Goal: Communication & Community: Answer question/provide support

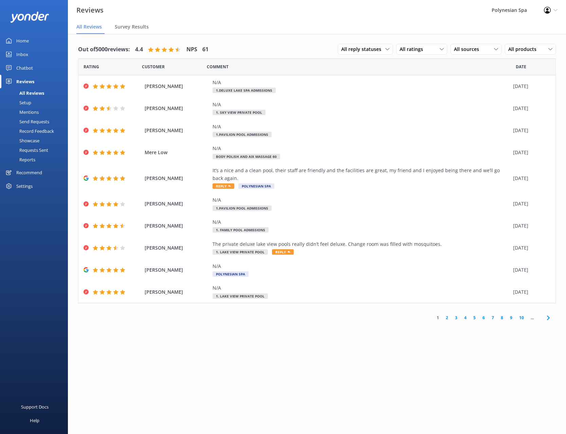
click at [21, 39] on div "Home" at bounding box center [22, 41] width 13 height 14
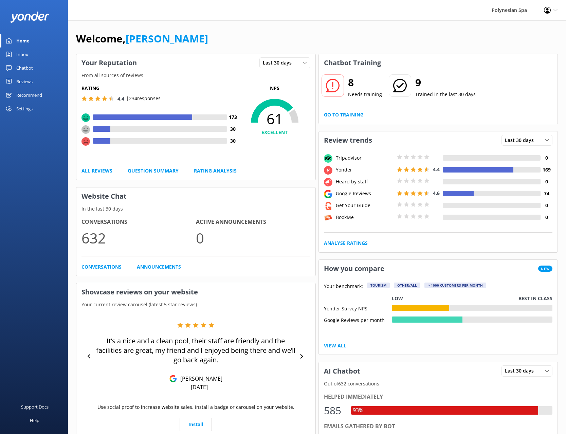
click at [336, 114] on link "Go to Training" at bounding box center [344, 114] width 40 height 7
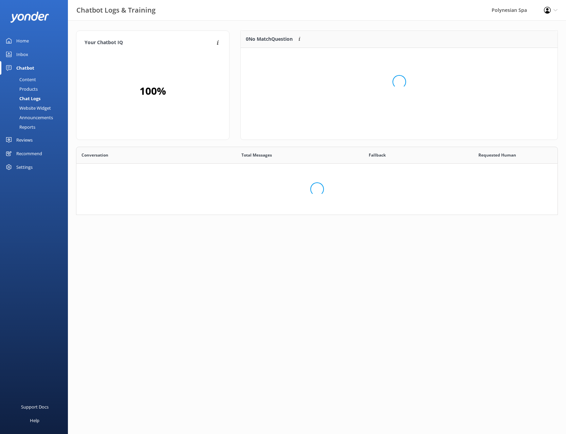
scroll to position [238, 481]
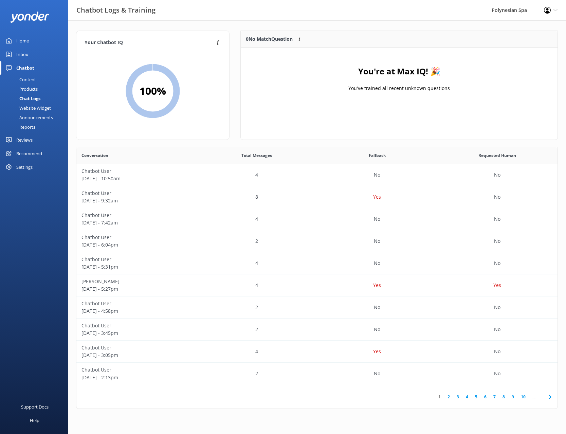
click at [34, 36] on link "Home" at bounding box center [34, 41] width 68 height 14
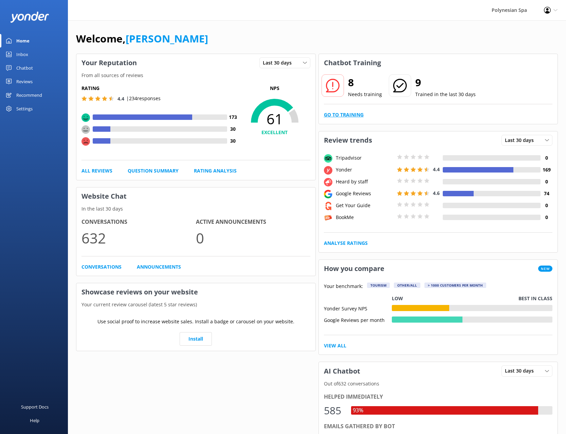
click at [352, 113] on link "Go to Training" at bounding box center [344, 114] width 40 height 7
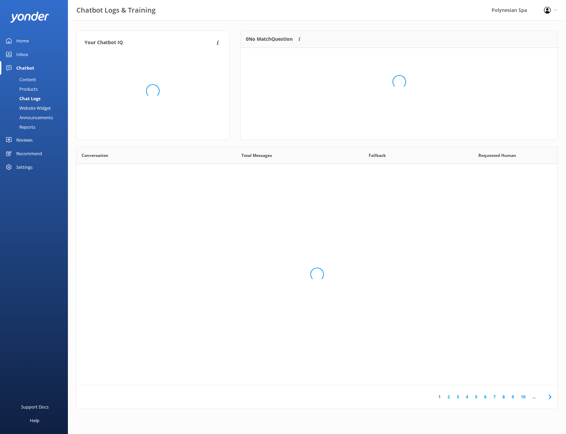
scroll to position [238, 481]
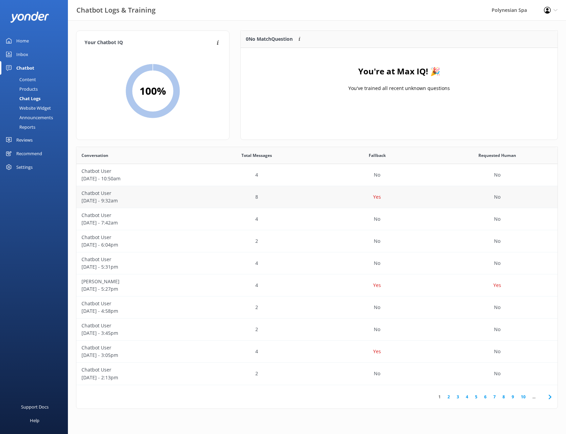
click at [360, 204] on div "Yes" at bounding box center [377, 197] width 120 height 22
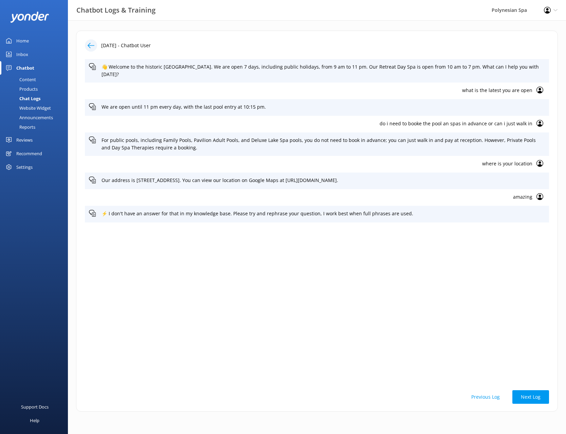
click at [33, 42] on link "Home" at bounding box center [34, 41] width 68 height 14
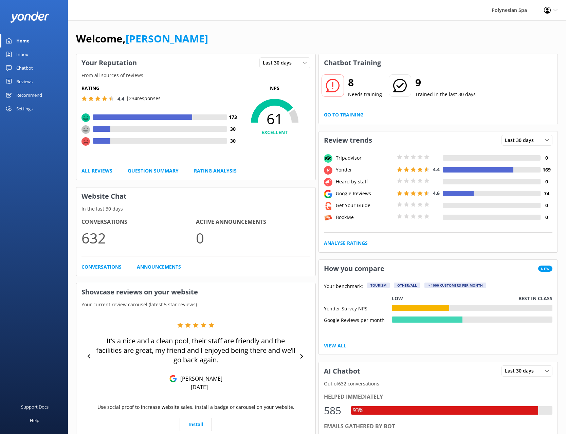
click at [352, 116] on link "Go to Training" at bounding box center [344, 114] width 40 height 7
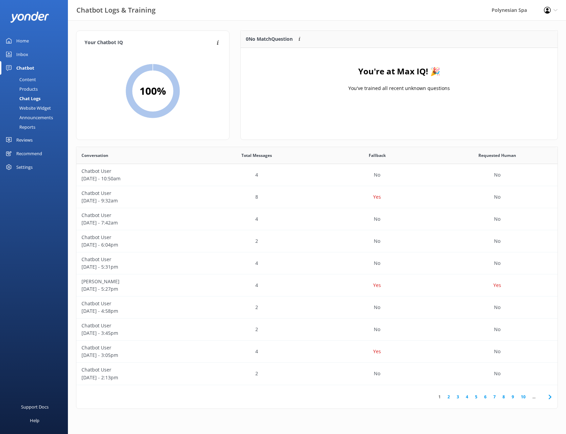
scroll to position [238, 481]
click at [358, 76] on h4 "You're at Max IQ! 🎉" at bounding box center [399, 71] width 82 height 13
click at [350, 63] on div "You're at Max IQ! 🎉 You've trained all recent unknown questions" at bounding box center [399, 82] width 317 height 68
click at [329, 58] on div "You're at Max IQ! 🎉 You've trained all recent unknown questions" at bounding box center [399, 82] width 317 height 68
drag, startPoint x: 304, startPoint y: 74, endPoint x: 314, endPoint y: 91, distance: 19.3
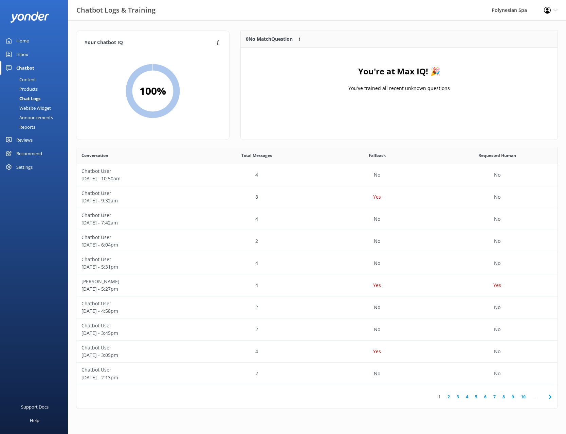
click at [304, 75] on div "You're at Max IQ! 🎉 You've trained all recent unknown questions" at bounding box center [399, 82] width 317 height 68
click at [329, 99] on div "You're at Max IQ! 🎉 You've trained all recent unknown questions" at bounding box center [399, 82] width 317 height 68
click at [26, 140] on div "Reviews" at bounding box center [24, 140] width 16 height 14
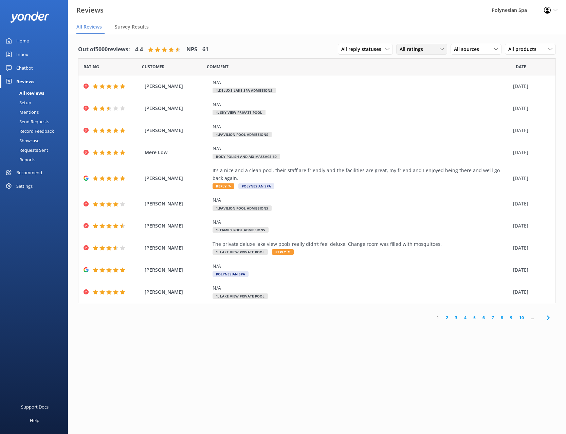
click at [406, 52] on span "All ratings" at bounding box center [412, 48] width 27 height 7
click at [472, 52] on span "All sources" at bounding box center [468, 48] width 29 height 7
click at [472, 146] on div "Google reviews" at bounding box center [480, 145] width 40 height 7
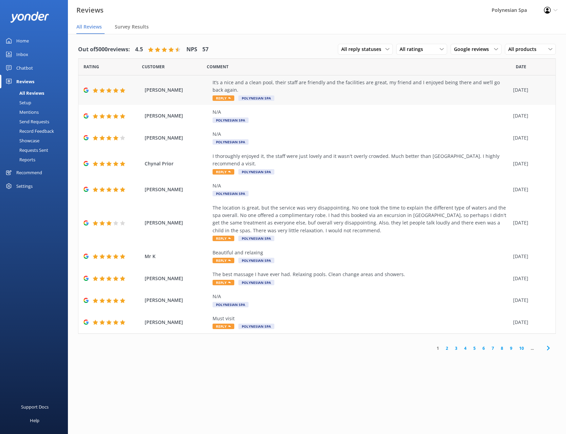
click at [312, 93] on div "It’s a nice and a clean pool, their staff are friendly and the facilities are g…" at bounding box center [360, 86] width 297 height 15
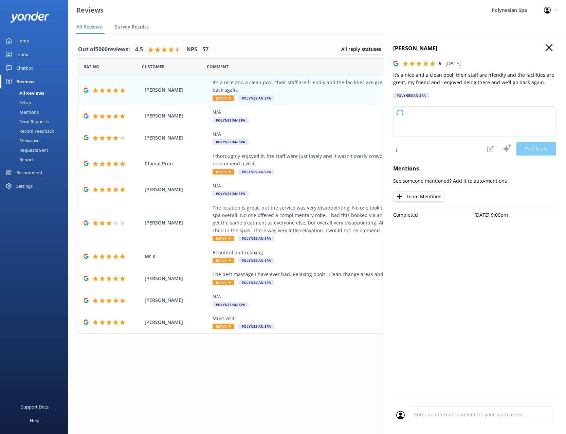
click at [445, 84] on p "It’s a nice and a clean pool, their staff are friendly and the facilities are g…" at bounding box center [474, 78] width 162 height 15
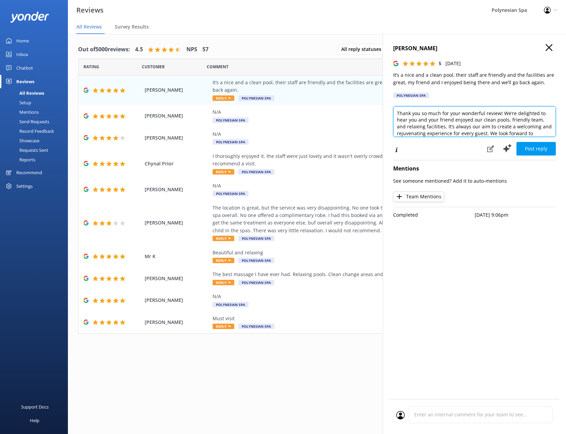
click at [471, 123] on textarea "Thank you so much for your wonderful review! We’re delighted to hear you and yo…" at bounding box center [474, 121] width 162 height 31
paste textarea "for taking the time to share your experience. We appreciate your kind words abo…"
drag, startPoint x: 524, startPoint y: 120, endPoint x: 538, endPoint y: 127, distance: 15.8
click at [538, 127] on textarea "Thank you for taking the time to share your experience. We appreciate your kind…" at bounding box center [474, 121] width 162 height 31
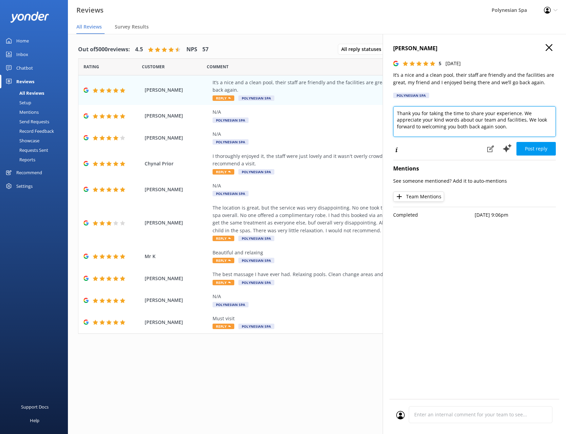
scroll to position [0, 0]
type textarea "Thank you for taking the time to share your experience. We appreciate your kind…"
click at [540, 149] on button "Post reply" at bounding box center [535, 149] width 39 height 14
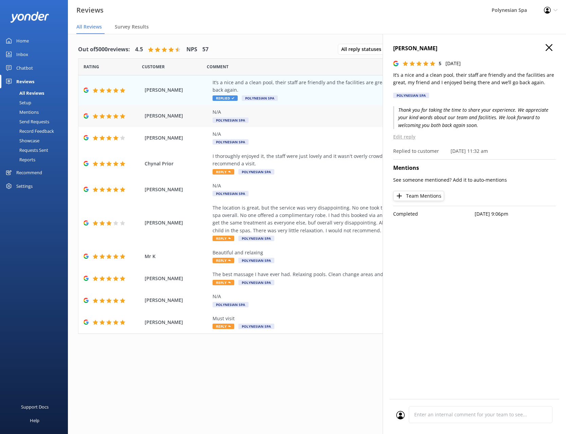
click at [306, 107] on div "[PERSON_NAME] N/A Polynesian Spa [DATE]" at bounding box center [316, 116] width 477 height 22
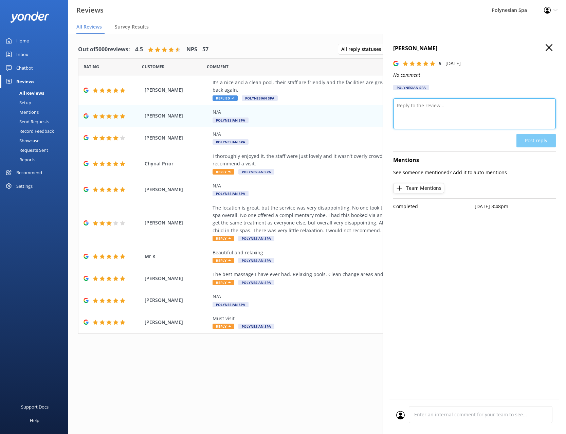
click at [448, 125] on textarea at bounding box center [474, 113] width 162 height 31
type textarea "Thank you for your review."
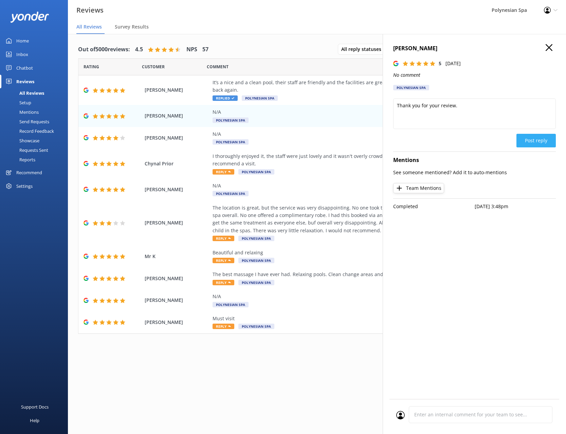
click at [536, 134] on button "Post reply" at bounding box center [535, 141] width 39 height 14
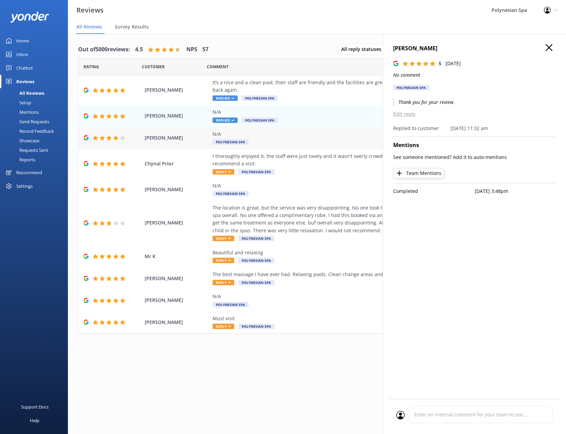
click at [314, 137] on div "N/A" at bounding box center [360, 133] width 297 height 7
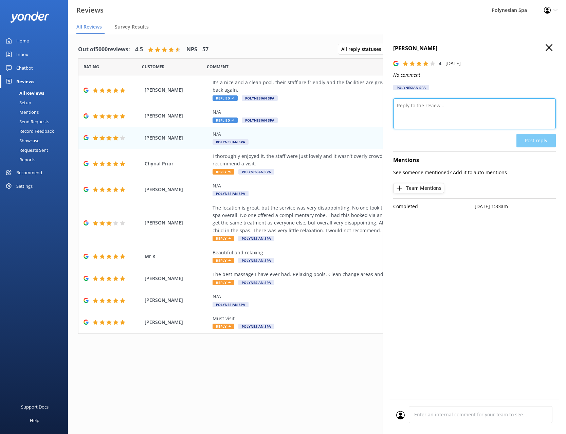
click at [478, 112] on textarea at bounding box center [474, 113] width 162 height 31
paste textarea "Thank you for your review."
type textarea "Thank you for your review."
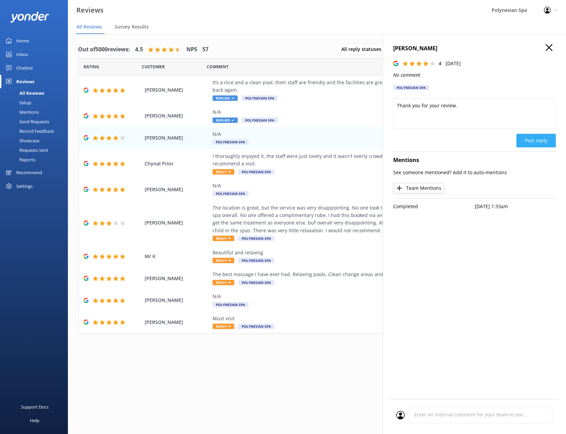
click at [535, 141] on button "Post reply" at bounding box center [535, 141] width 39 height 14
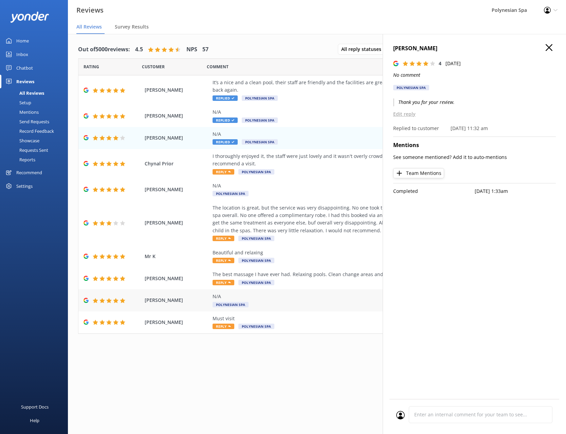
click at [296, 302] on div "N/A Polynesian Spa" at bounding box center [360, 299] width 297 height 15
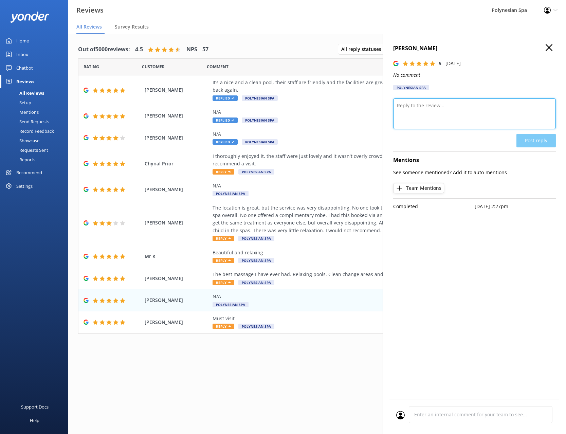
click at [431, 101] on textarea at bounding box center [474, 113] width 162 height 31
paste textarea "Thank you for your review."
type textarea "Thank you for your review."
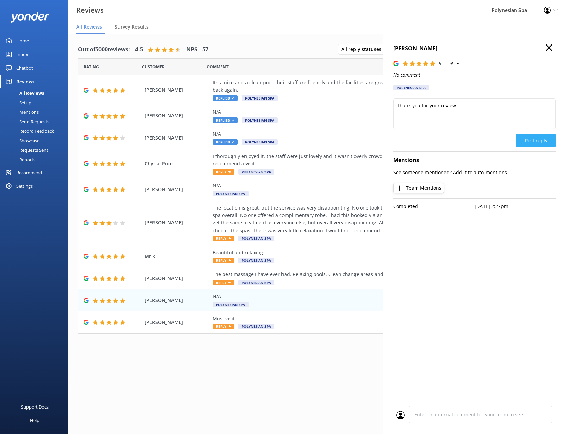
click at [545, 142] on button "Post reply" at bounding box center [535, 141] width 39 height 14
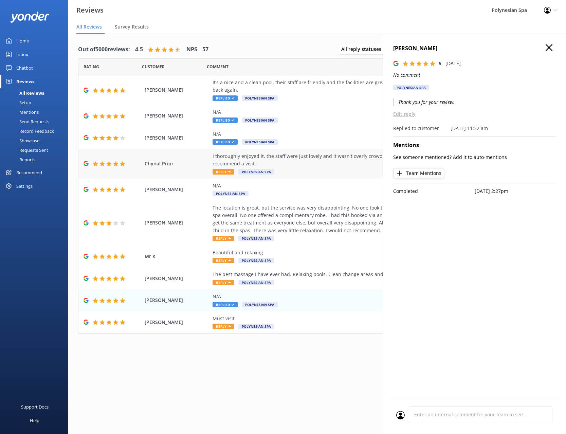
click at [315, 169] on div "I thoroughly enjoyed it, the staff were just lovely and it wasn't overly crowde…" at bounding box center [360, 163] width 297 height 23
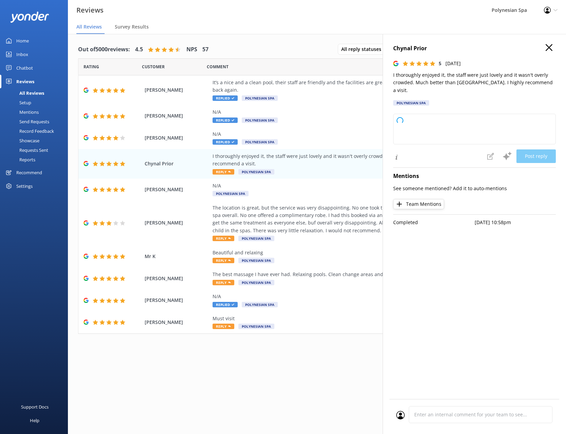
click at [425, 78] on p "I thoroughly enjoyed it, the staff were just lovely and it wasn't overly crowde…" at bounding box center [474, 82] width 162 height 23
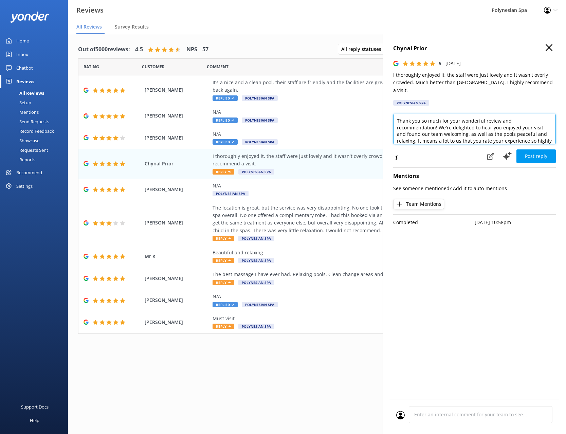
click at [482, 127] on textarea "Thank you so much for your wonderful review and recommendation! We're delighted…" at bounding box center [474, 129] width 162 height 31
click at [483, 126] on textarea "Thank you so much for your wonderful review and recommendation! We're delighted…" at bounding box center [474, 129] width 162 height 31
click at [433, 117] on textarea "Thank you so much for your wonderful review and recommendation! We're delighted…" at bounding box center [474, 129] width 162 height 31
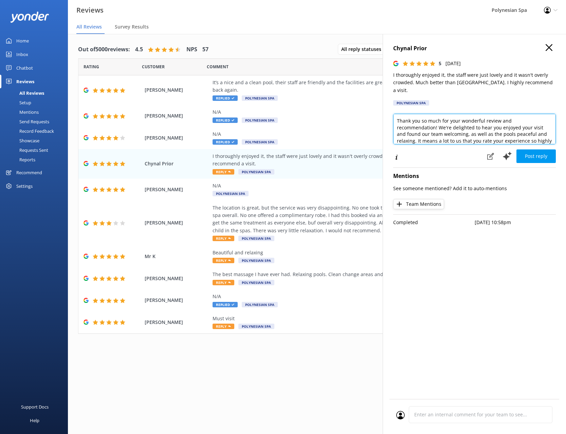
click at [463, 119] on textarea "Thank you so much for your wonderful review and recommendation! We're delighted…" at bounding box center [474, 129] width 162 height 31
click at [453, 128] on textarea "Thank you so much for your wonderful review and recommendation! We're delighted…" at bounding box center [474, 129] width 162 height 31
click at [462, 123] on textarea "Thank you so much for your wonderful review and recommendation! We're delighted…" at bounding box center [474, 129] width 162 height 31
paste textarea "for sharing such kind feedback. It’s great to hear you had a relaxing visit and…"
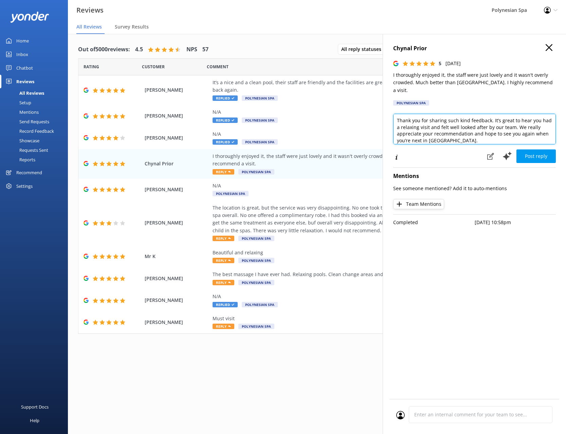
drag, startPoint x: 491, startPoint y: 111, endPoint x: 511, endPoint y: 120, distance: 21.8
click at [511, 120] on textarea "Thank you for sharing such kind feedback. It’s great to hear you had a relaxing…" at bounding box center [474, 129] width 162 height 31
type textarea "Thank you for sharing such kind feedback. We really appreciate your recommendat…"
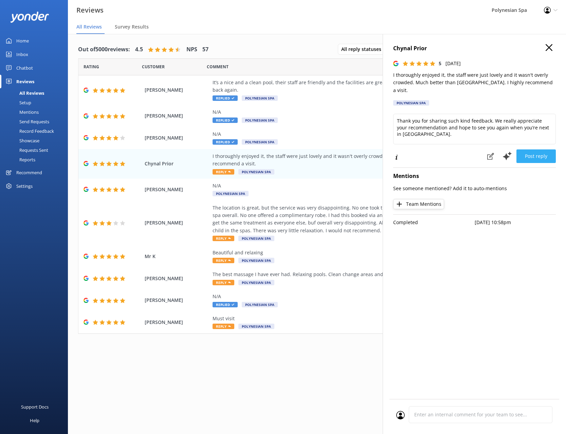
click at [533, 149] on button "Post reply" at bounding box center [535, 156] width 39 height 14
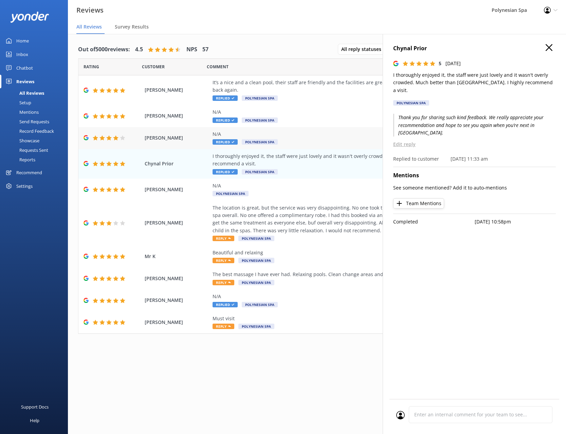
click at [289, 132] on div "N/A" at bounding box center [360, 133] width 297 height 7
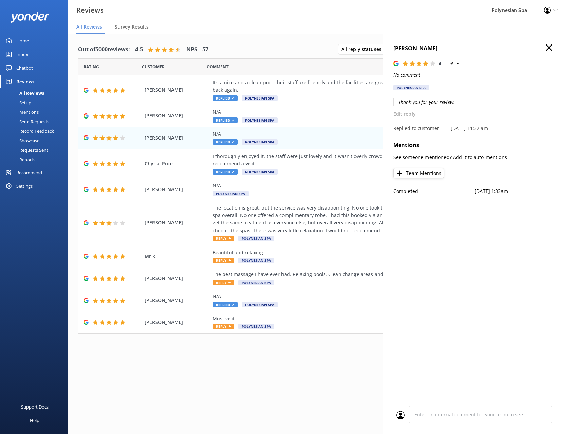
click at [440, 103] on p "Thank you for your review." at bounding box center [474, 101] width 162 height 7
click at [286, 192] on div "N/A Polynesian Spa" at bounding box center [360, 189] width 297 height 15
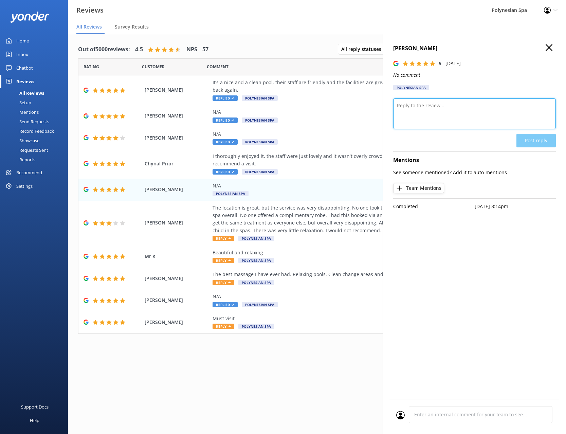
click at [425, 110] on textarea at bounding box center [474, 113] width 162 height 31
paste textarea "Thank you for your review."
type textarea "Thank you for your review."
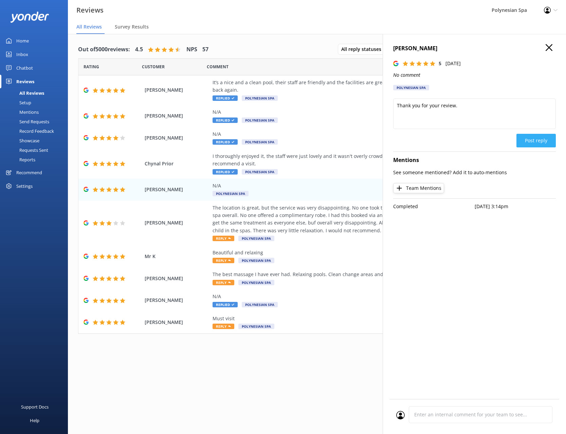
click at [545, 140] on button "Post reply" at bounding box center [535, 141] width 39 height 14
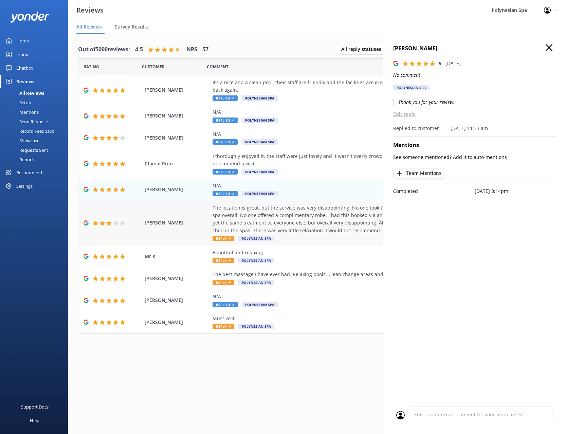
click at [279, 226] on div "The location is great, but the service was very disappointing. No one took the …" at bounding box center [360, 219] width 297 height 31
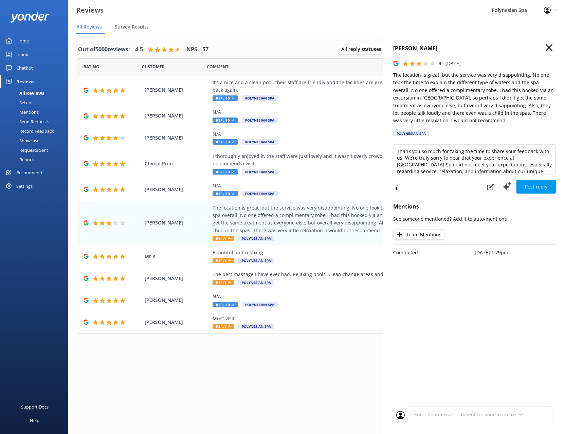
click at [430, 103] on p "The location is great, but the service was very disappointing. No one took the …" at bounding box center [474, 97] width 162 height 53
click at [439, 159] on textarea "Thank you so much for taking the time to share your feedback with us. We’re tru…" at bounding box center [474, 159] width 162 height 31
click at [500, 155] on textarea "Thank you so much for taking the time to share your feedback with us. We’re tru…" at bounding box center [474, 159] width 162 height 31
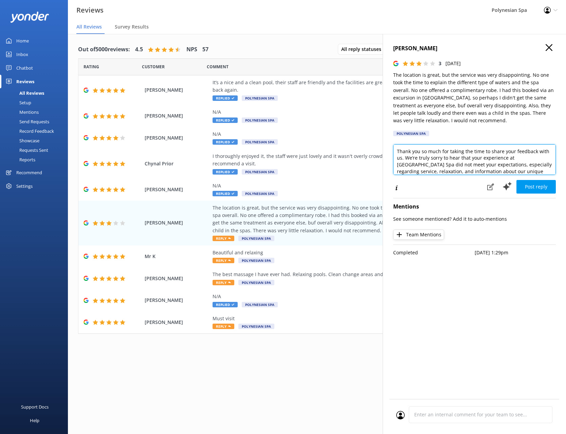
paste textarea "for sharing your feedback. We’re sorry your experience didn’t meet your expecta…"
drag, startPoint x: 479, startPoint y: 176, endPoint x: 486, endPoint y: 172, distance: 8.5
click at [478, 175] on div "Thank you for sharing your feedback. We’re sorry your experience didn’t meet yo…" at bounding box center [474, 161] width 162 height 35
click at [490, 168] on textarea "Thank you for sharing your feedback. We’re sorry your experience didn’t meet yo…" at bounding box center [474, 159] width 162 height 31
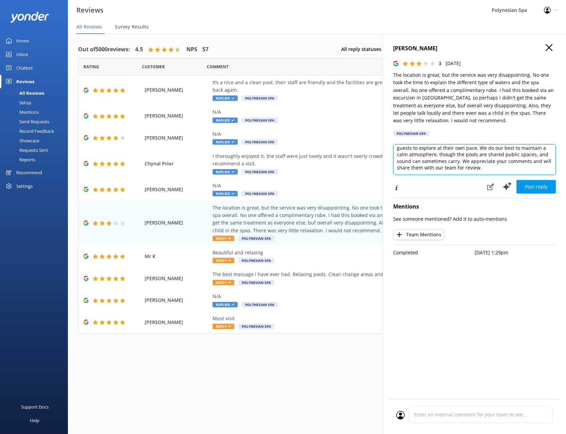
paste textarea "taking the time to share your thoughts. Robes are included only with spa therap…"
type textarea "Thank you for taking the time to share your thoughts. Robes are included only w…"
click at [533, 187] on button "Post reply" at bounding box center [535, 187] width 39 height 14
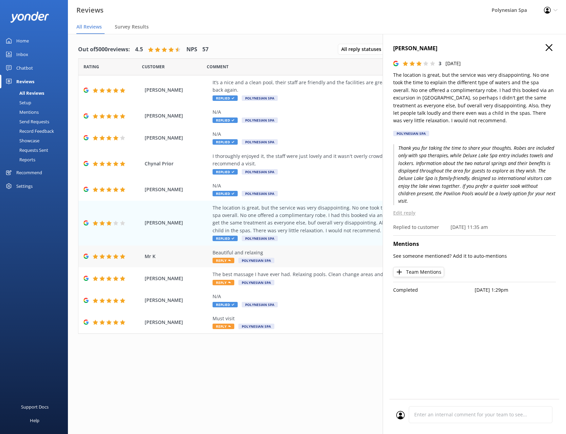
click at [288, 253] on div "Beautiful and relaxing" at bounding box center [360, 252] width 297 height 7
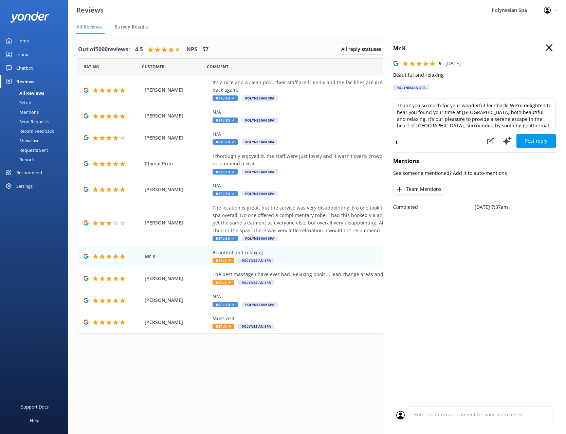
click at [396, 75] on p "Beautiful and relaxing" at bounding box center [474, 74] width 162 height 7
click at [458, 115] on textarea "Thank you so much for your wonderful feedback! We’re delighted to hear you foun…" at bounding box center [474, 113] width 162 height 31
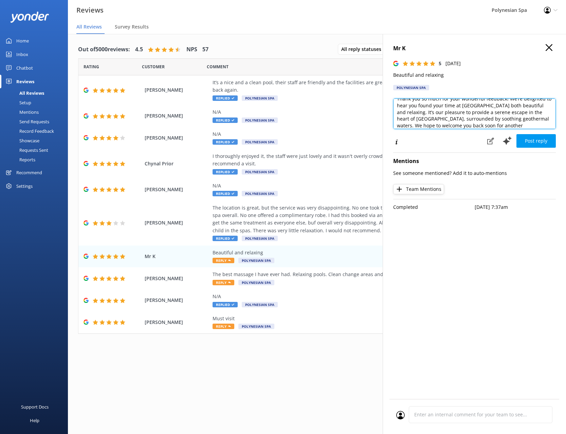
click at [449, 119] on textarea "Thank you so much for your wonderful feedback! We’re delighted to hear you foun…" at bounding box center [474, 113] width 162 height 31
click at [510, 115] on textarea "Thank you so much for your wonderful feedback! We’re delighted to hear you foun…" at bounding box center [474, 113] width 162 height 31
paste textarea "for visiting and for your kind words. We’re delighted you enjoyed a peaceful an…"
drag, startPoint x: 501, startPoint y: 104, endPoint x: 509, endPoint y: 111, distance: 10.5
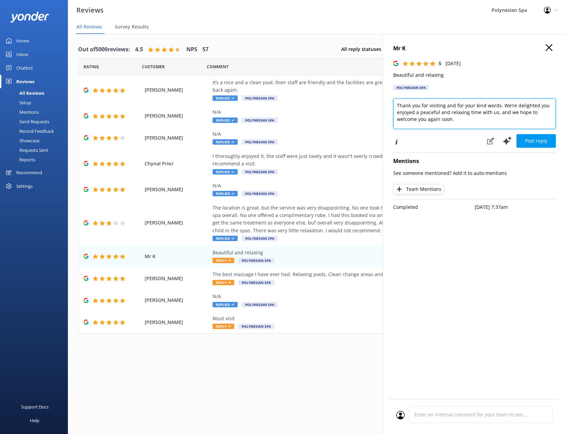
click at [509, 111] on textarea "Thank you for visiting and for your kind words. We’re delighted you enjoyed a p…" at bounding box center [474, 113] width 162 height 31
click at [448, 116] on textarea "Thank you for visiting and for your kind words. We hope to welcome you again so…" at bounding box center [474, 113] width 162 height 31
type textarea "Thank you for visiting and for your kind words. We hope to welcome you again so…"
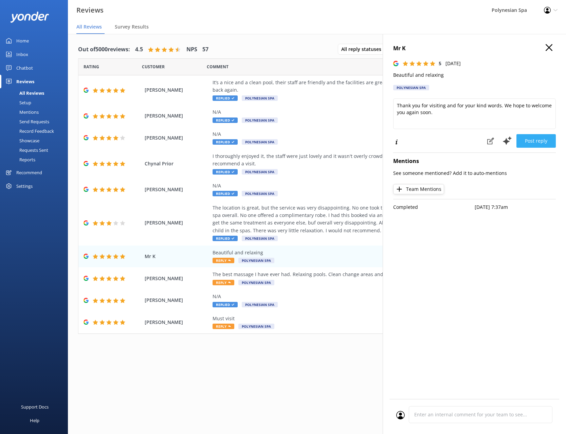
click at [536, 139] on button "Post reply" at bounding box center [535, 141] width 39 height 14
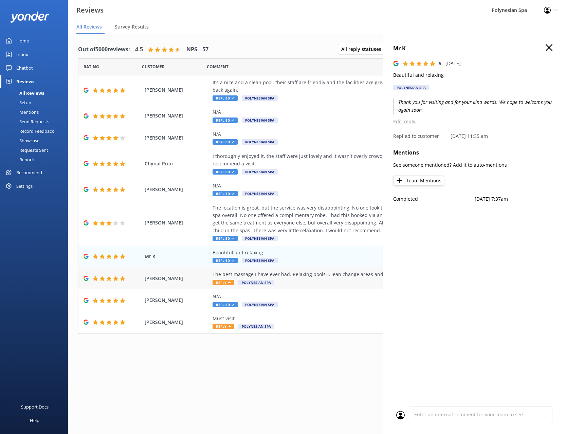
click at [290, 280] on div "The best massage I have ever had. Relaxing pools. Clean change areas and shower…" at bounding box center [360, 277] width 297 height 15
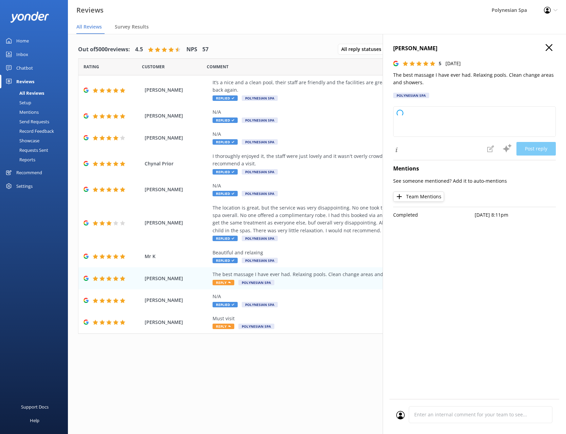
click at [419, 77] on p "The best massage I have ever had. Relaxing pools. Clean change areas and shower…" at bounding box center [474, 78] width 162 height 15
type textarea "Thank you so much for your wonderful feedback! We're delighted to hear you enjo…"
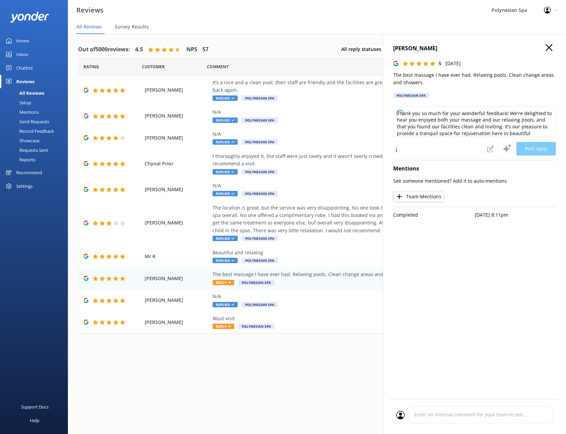
click at [419, 77] on p "The best massage I have ever had. Relaxing pools. Clean change areas and shower…" at bounding box center [474, 78] width 162 height 15
click at [483, 117] on textarea "Thank you so much for your wonderful feedback! We're delighted to hear you enjo…" at bounding box center [474, 121] width 162 height 31
click at [513, 130] on textarea "Thank you so much for your wonderful feedback! We're delighted to hear you enjo…" at bounding box center [474, 121] width 162 height 31
click at [457, 118] on textarea "Thank you so much for your wonderful feedback! We're delighted to hear you enjo…" at bounding box center [474, 121] width 162 height 31
click at [522, 118] on textarea "Thank you so much for your wonderful feedback! We're delighted to hear you enjo…" at bounding box center [474, 121] width 162 height 31
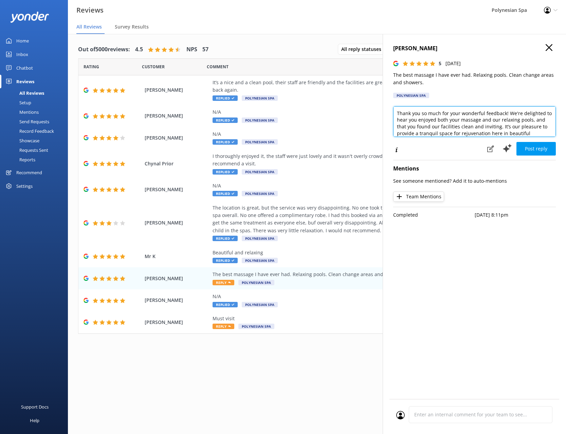
click at [517, 123] on textarea "Thank you so much for your wonderful feedback! We're delighted to hear you enjo…" at bounding box center [474, 121] width 162 height 31
click at [529, 130] on textarea "Thank you so much for your wonderful feedback! We're delighted to hear you enjo…" at bounding box center [474, 121] width 162 height 31
click at [492, 126] on textarea "Thank you so much for your wonderful feedback! We're delighted to hear you enjo…" at bounding box center [474, 121] width 162 height 31
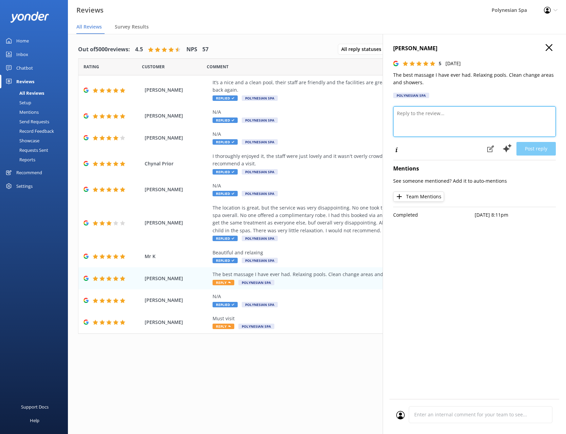
paste textarea
click at [435, 121] on textarea at bounding box center [474, 121] width 162 height 31
paste textarea "Thank you for sharing such lovely feedback. We’re so glad your massage and soak…"
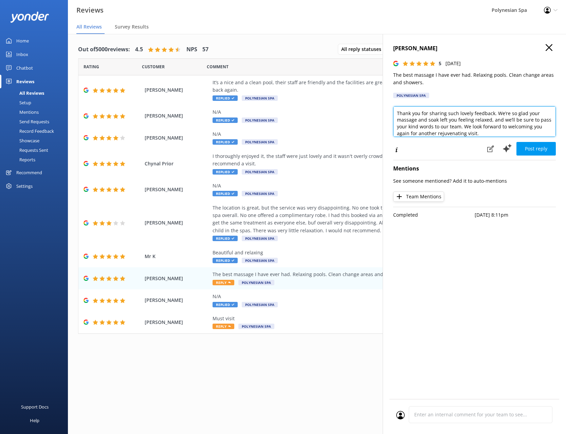
scroll to position [0, 0]
type textarea "Thank you for sharing such lovely feedback. We’re so glad your massage and soak…"
click at [536, 146] on button "Post reply" at bounding box center [535, 149] width 39 height 14
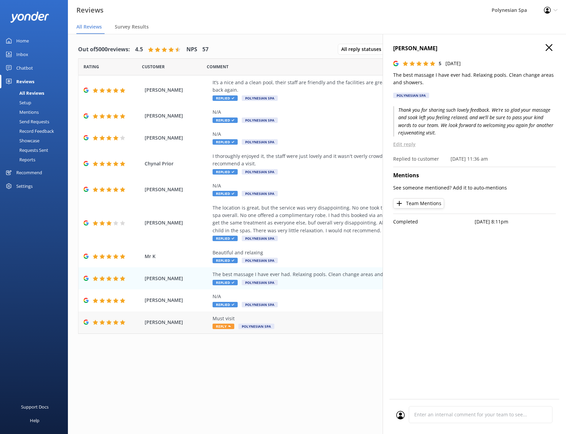
click at [312, 318] on div "Must visit" at bounding box center [360, 317] width 297 height 7
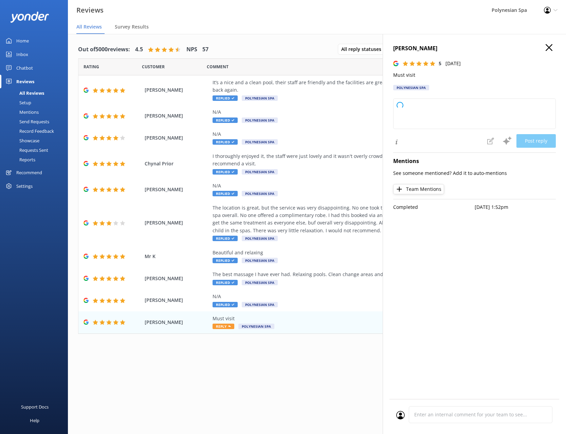
click at [405, 76] on p "Must visit" at bounding box center [474, 74] width 162 height 7
type textarea "Thank you so much for your wonderful recommendation! We’re delighted you enjoye…"
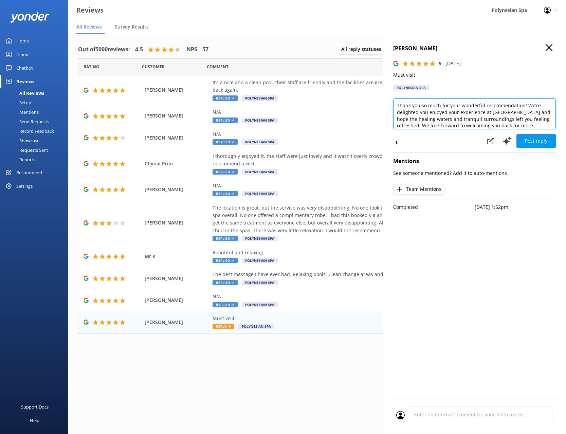
click at [475, 123] on textarea "Thank you so much for your wonderful recommendation! We’re delighted you enjoye…" at bounding box center [474, 113] width 162 height 31
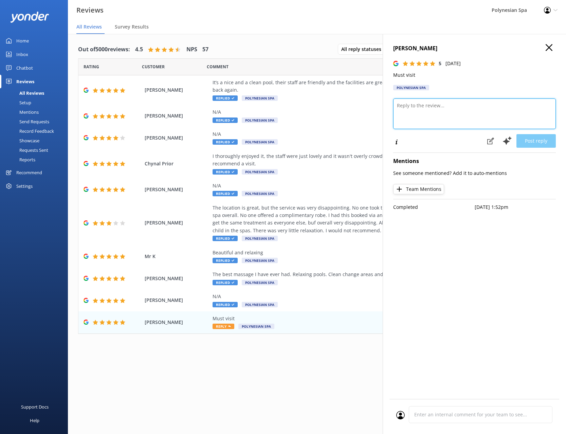
click at [448, 114] on textarea at bounding box center [474, 113] width 162 height 31
paste textarea "Thank you for your kind recommendation. We’re delighted you enjoyed your visit …"
type textarea "Thank you for your kind recommendation. We’re delighted you enjoyed your visit …"
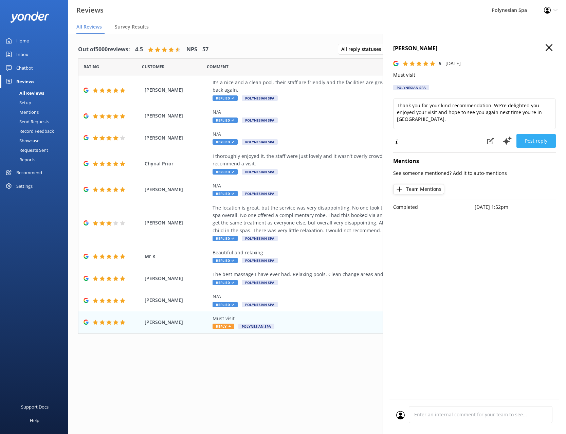
click at [540, 138] on button "Post reply" at bounding box center [535, 141] width 39 height 14
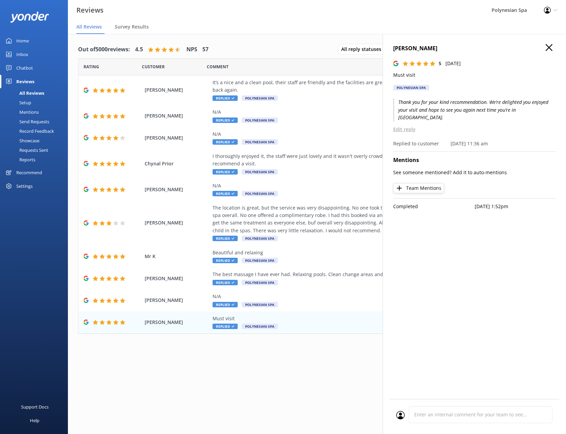
click at [548, 49] on icon "button" at bounding box center [548, 47] width 7 height 7
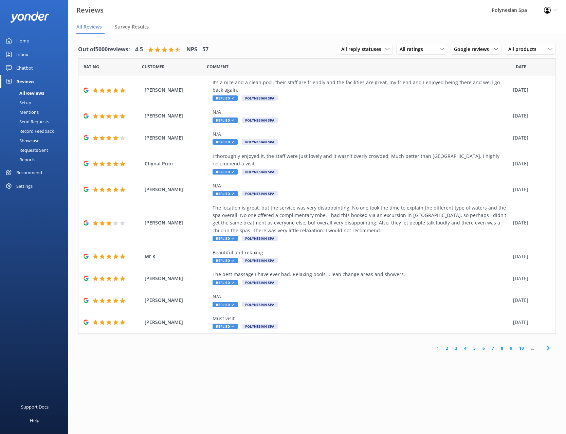
click at [447, 348] on link "2" at bounding box center [446, 348] width 9 height 6
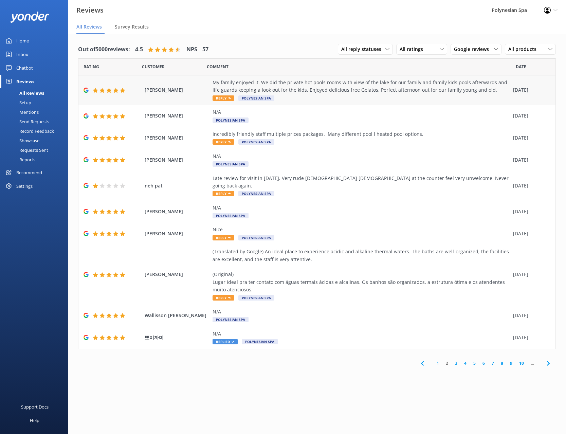
click at [298, 89] on div "My family enjoyed it. We did the private hot pools rooms with view of the lake …" at bounding box center [360, 86] width 297 height 15
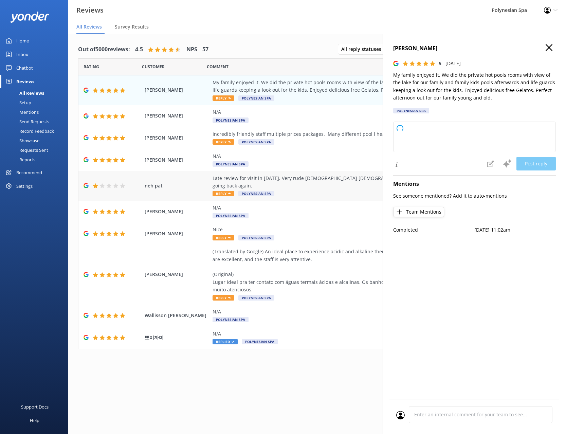
click at [330, 190] on div "neh pat Late review for visit in [DATE], Very rude [DEMOGRAPHIC_DATA] [DEMOGRAP…" at bounding box center [316, 186] width 477 height 30
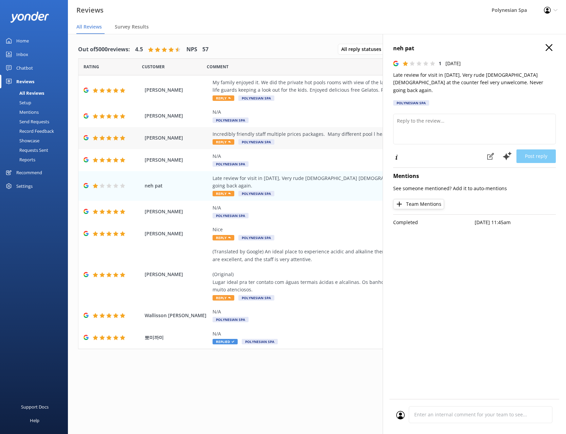
type textarea "Thank you for sharing your feedback, and I’m truly sorry to hear about your exp…"
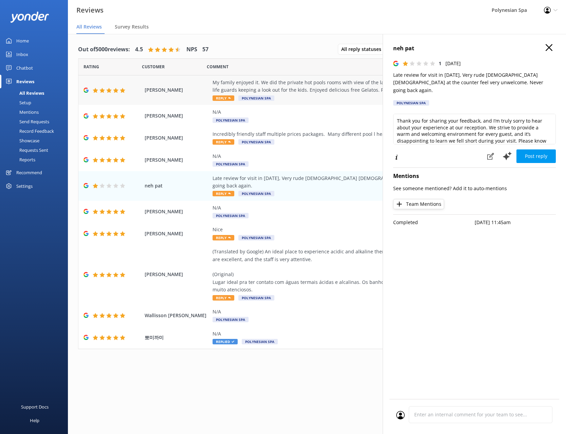
click at [304, 97] on div "My family enjoyed it. We did the private hot pools rooms with view of the lake …" at bounding box center [360, 90] width 297 height 23
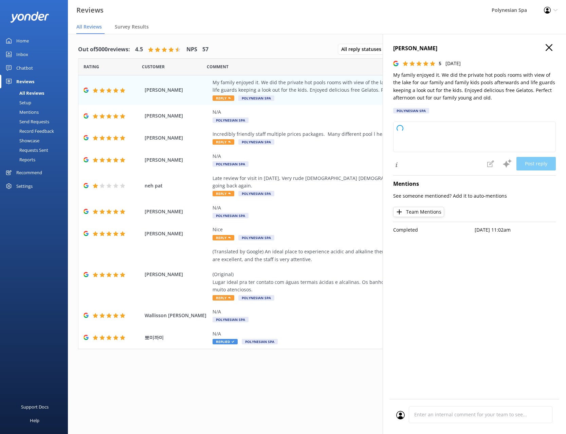
type textarea "Thank you so much for sharing your wonderful experience with us! We're delighte…"
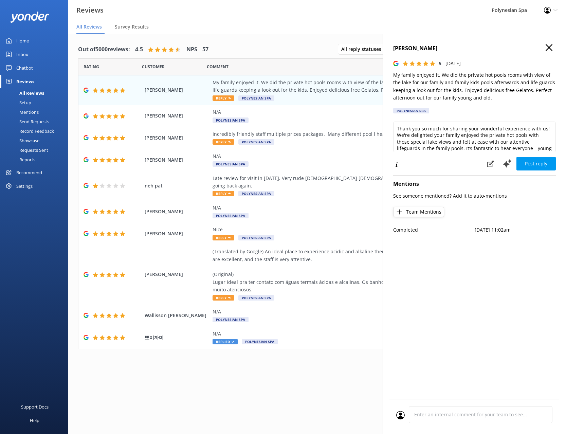
click at [400, 81] on p "My family enjoyed it. We did the private hot pools rooms with view of the lake …" at bounding box center [474, 86] width 162 height 31
click at [441, 133] on textarea "Thank you so much for sharing your wonderful experience with us! We're delighte…" at bounding box center [474, 136] width 162 height 31
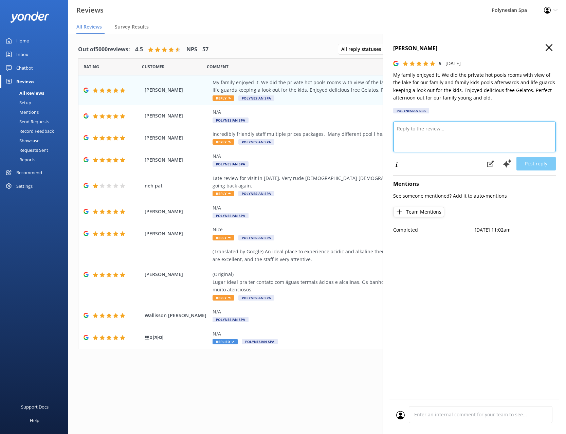
paste textarea "Thank you for visiting with your family. It’s wonderful that everyone enjoyed a…"
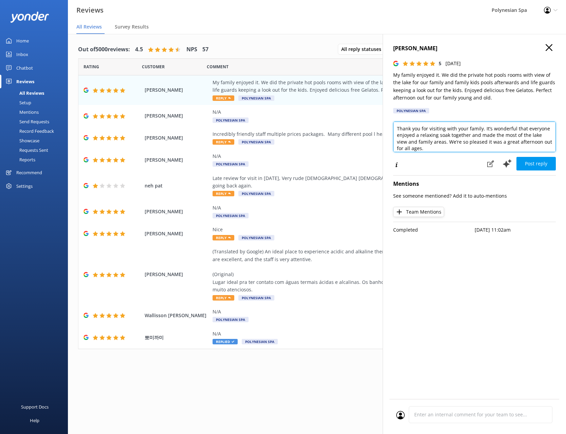
scroll to position [0, 0]
drag, startPoint x: 482, startPoint y: 127, endPoint x: 551, endPoint y: 126, distance: 68.9
click at [551, 126] on textarea "Thank you for visiting with your family. It’s wonderful that everyone enjoyed a…" at bounding box center [474, 136] width 162 height 31
drag, startPoint x: 470, startPoint y: 134, endPoint x: 434, endPoint y: 140, distance: 36.4
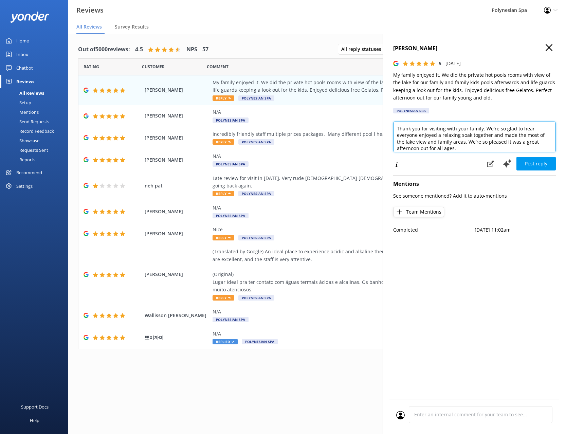
click at [434, 140] on textarea "Thank you for visiting with your family. We're so glad to hear everyone enjoyed…" at bounding box center [474, 136] width 162 height 31
drag, startPoint x: 500, startPoint y: 141, endPoint x: 471, endPoint y: 134, distance: 30.3
click at [471, 134] on textarea "Thank you for visiting with your family. We're so glad to hear everyone enjoyed…" at bounding box center [474, 136] width 162 height 31
click at [443, 134] on textarea "Thank you for visiting with your family. We're so glad to hear everyone enjoyed…" at bounding box center [474, 136] width 162 height 31
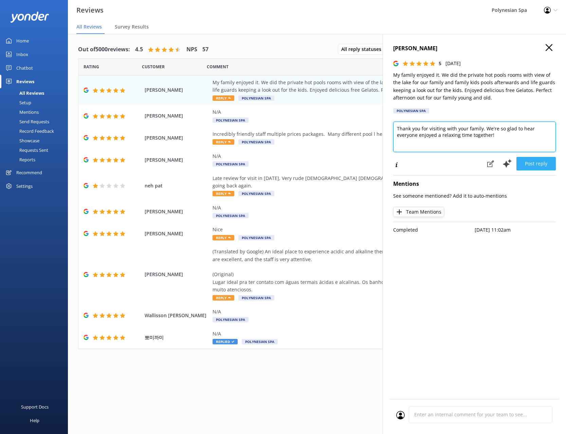
type textarea "Thank you for visiting with your family. We're so glad to hear everyone enjoyed…"
click at [540, 159] on button "Post reply" at bounding box center [535, 164] width 39 height 14
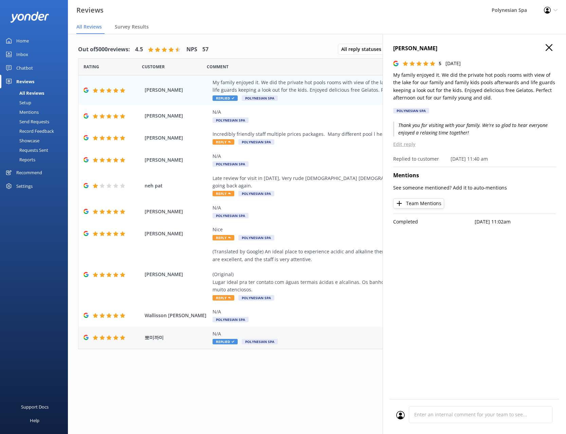
click at [295, 330] on div "N/A" at bounding box center [360, 333] width 297 height 7
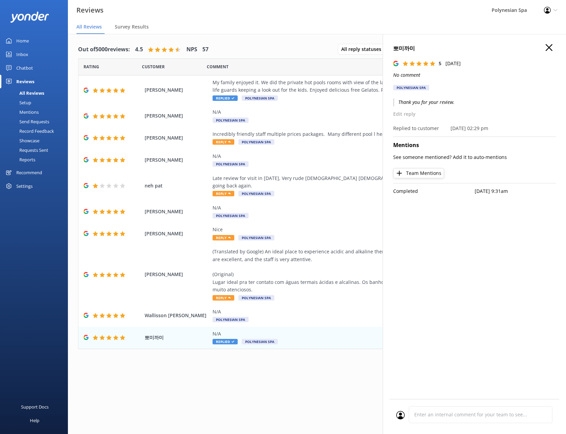
click at [398, 104] on p "Thank you for your review." at bounding box center [474, 101] width 162 height 7
click at [262, 311] on div "N/A Polynesian Spa" at bounding box center [360, 315] width 297 height 15
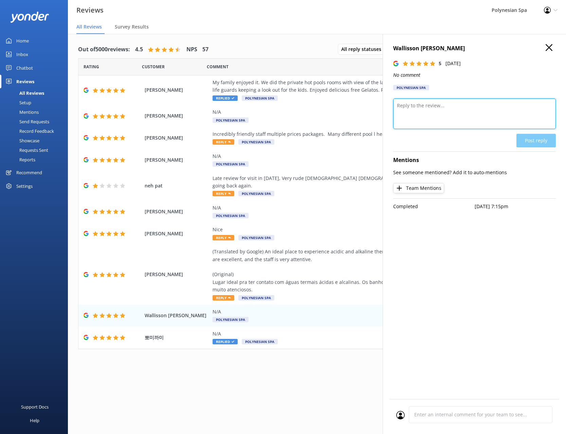
click at [428, 104] on textarea at bounding box center [474, 113] width 162 height 31
paste textarea "Thank you for your review."
type textarea "Thank you for your review."
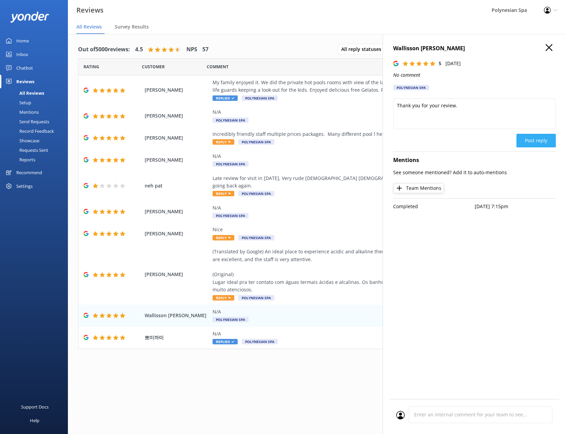
click at [536, 137] on button "Post reply" at bounding box center [535, 141] width 39 height 14
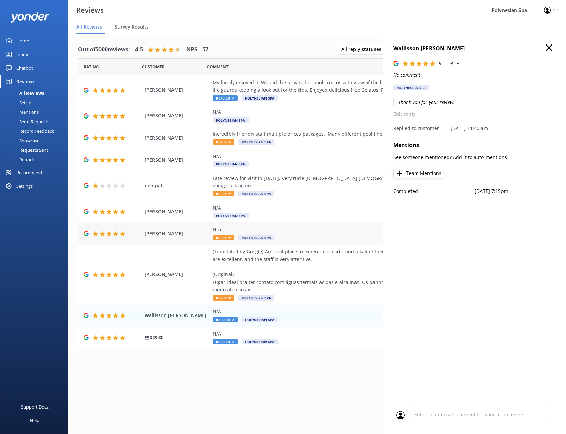
click at [314, 230] on div "Nice Reply Polynesian Spa" at bounding box center [360, 233] width 297 height 15
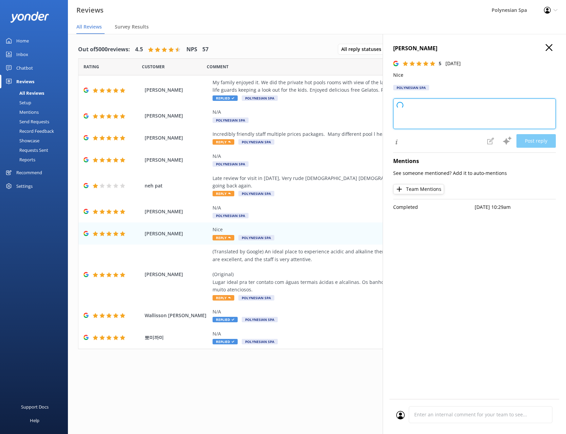
click at [446, 113] on textarea at bounding box center [474, 113] width 162 height 31
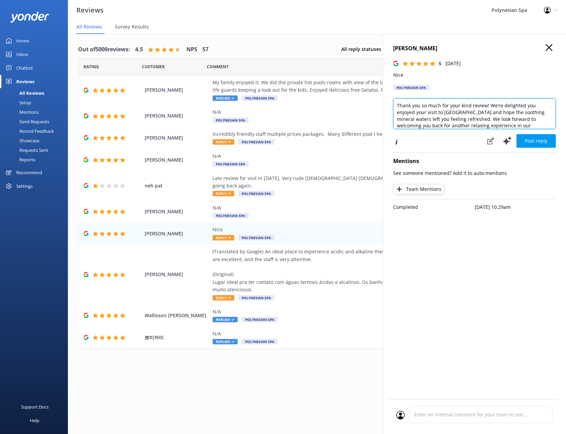
paste textarea "Thank you for your review."
click at [498, 121] on textarea "Thank you so much for your kind review! We’re delighted you enjoyed your visit …" at bounding box center [474, 113] width 162 height 31
paste textarea
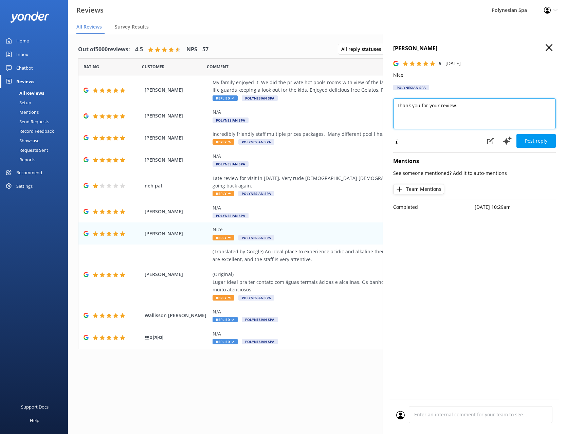
scroll to position [0, 0]
type textarea "Thank you for your review."
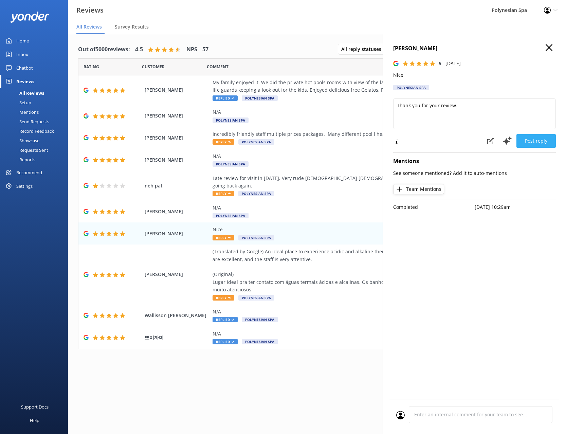
click at [535, 142] on button "Post reply" at bounding box center [535, 141] width 39 height 14
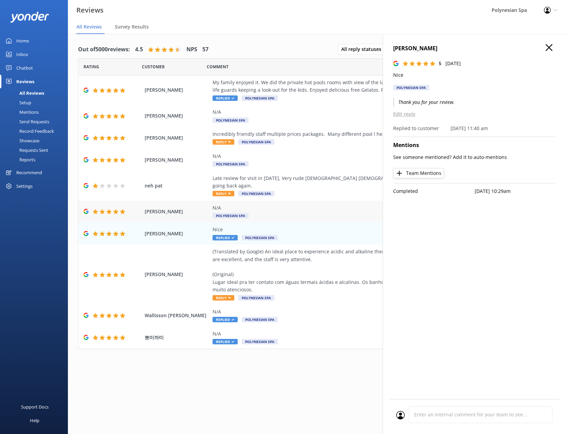
click at [309, 204] on div "N/A" at bounding box center [360, 207] width 297 height 7
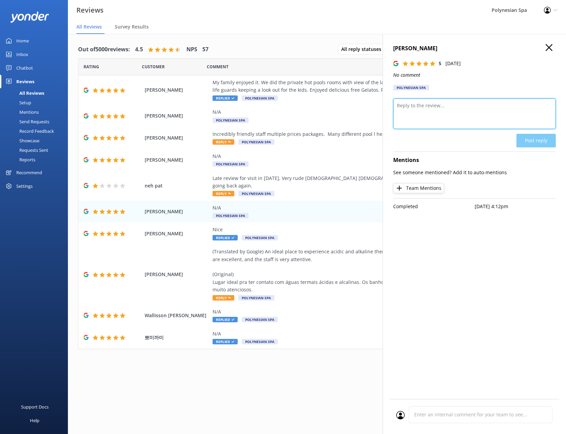
click at [421, 112] on textarea at bounding box center [474, 113] width 162 height 31
paste textarea "Thank you for your review."
type textarea "Thank you for your review."
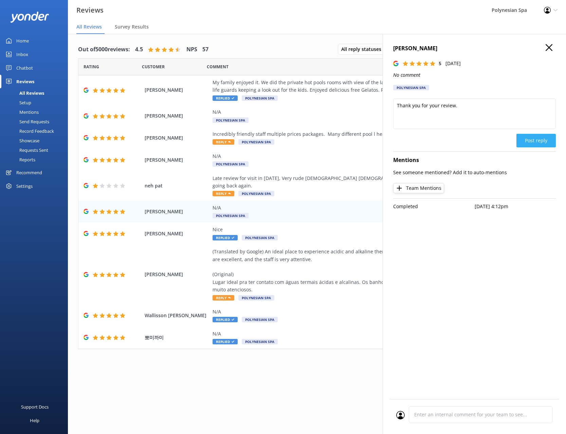
click at [527, 138] on button "Post reply" at bounding box center [535, 141] width 39 height 14
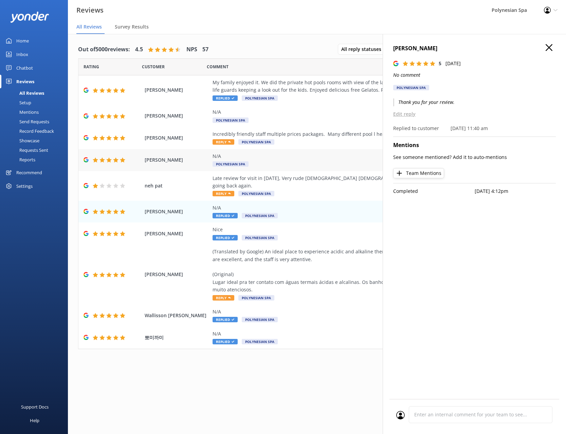
click at [303, 153] on div "N/A" at bounding box center [360, 155] width 297 height 7
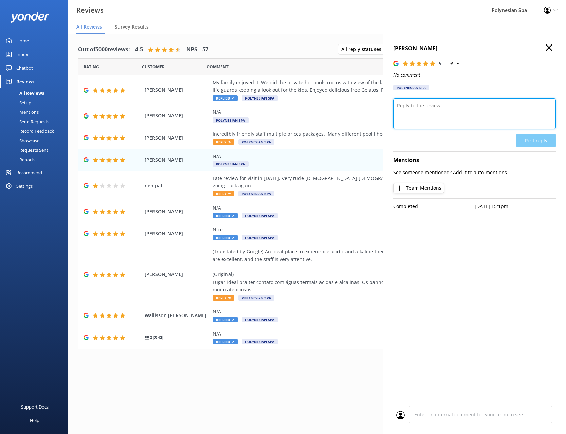
click at [451, 108] on textarea at bounding box center [474, 113] width 162 height 31
paste textarea "Thank you for your review."
type textarea "Thank you for your review."
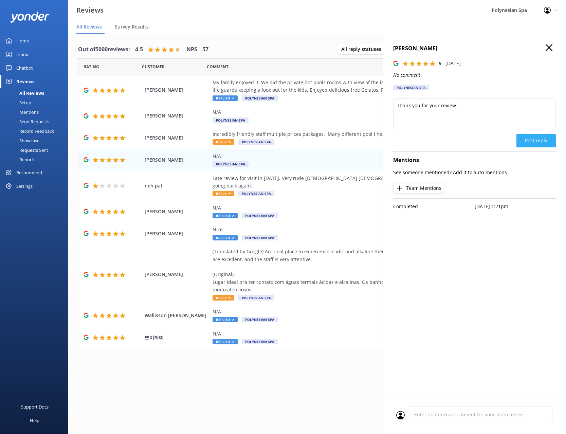
click at [532, 139] on button "Post reply" at bounding box center [535, 141] width 39 height 14
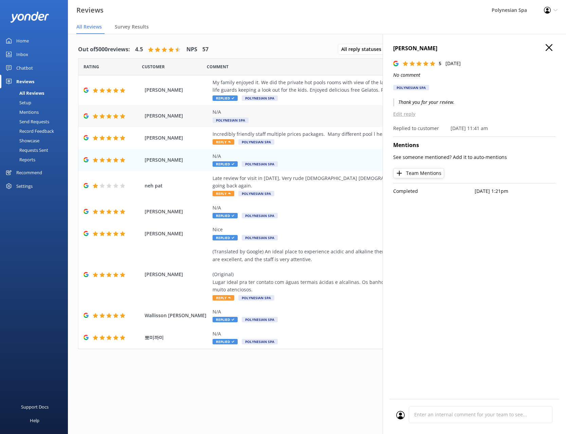
click at [319, 116] on div "N/A Polynesian Spa" at bounding box center [360, 115] width 297 height 15
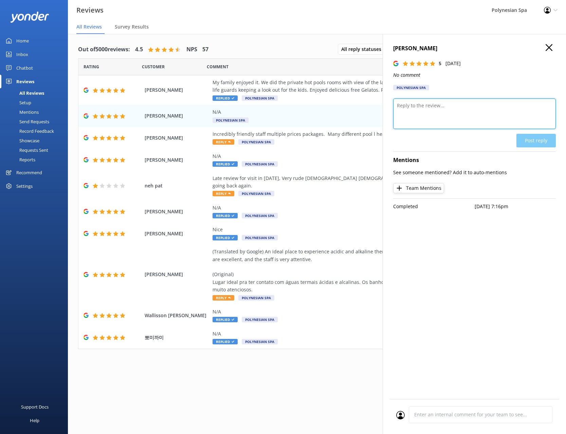
click at [435, 110] on textarea at bounding box center [474, 113] width 162 height 31
paste textarea "Thank you for your review."
type textarea "Thank you for your review."
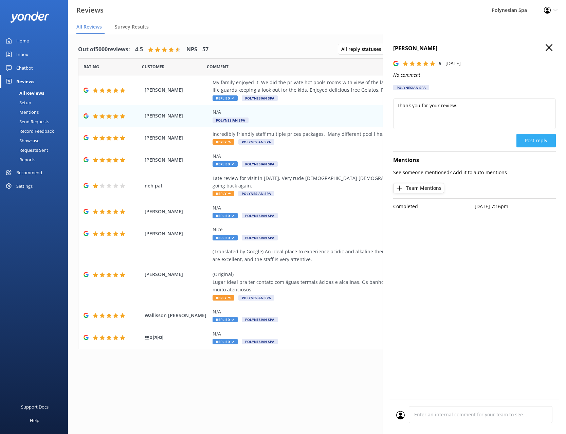
click at [537, 138] on button "Post reply" at bounding box center [535, 141] width 39 height 14
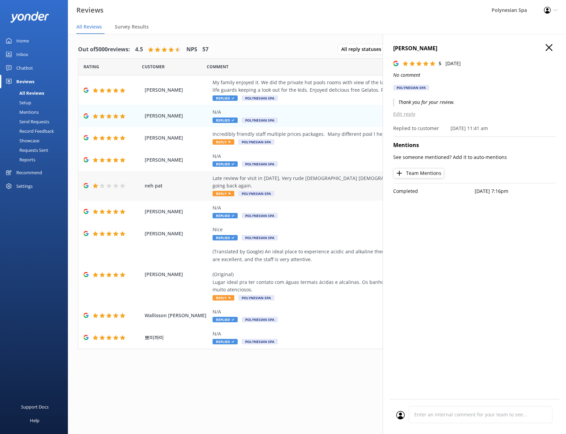
click at [314, 182] on div "Late review for visit in [DATE], Very rude [DEMOGRAPHIC_DATA] [DEMOGRAPHIC_DATA…" at bounding box center [360, 185] width 297 height 23
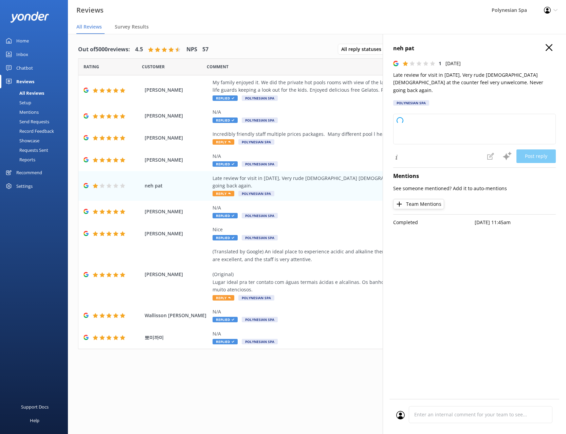
click at [459, 78] on p "Late review for visit in [DATE], Very rude [DEMOGRAPHIC_DATA] [DEMOGRAPHIC_DATA…" at bounding box center [474, 82] width 162 height 23
type textarea "[PERSON_NAME], thank you for sharing your feedback and for visiting [GEOGRAPHIC…"
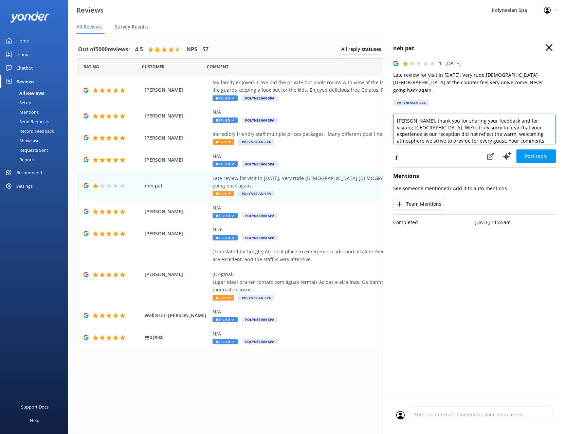
click at [435, 125] on textarea "[PERSON_NAME], thank you for sharing your feedback and for visiting [GEOGRAPHIC…" at bounding box center [474, 129] width 162 height 31
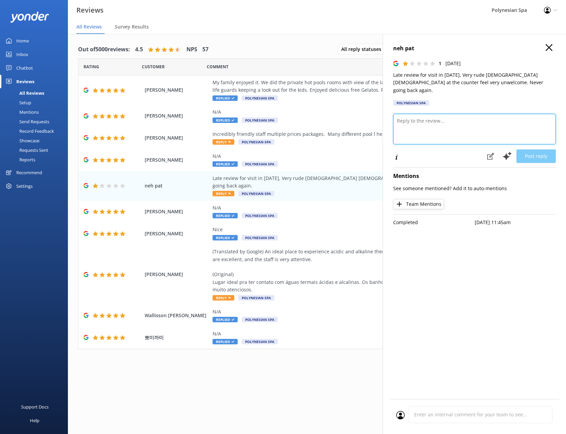
click at [423, 115] on textarea at bounding box center [474, 129] width 162 height 31
paste textarea "Thank you for your feedback. We’re disappointed to read your comment, as it’s i…"
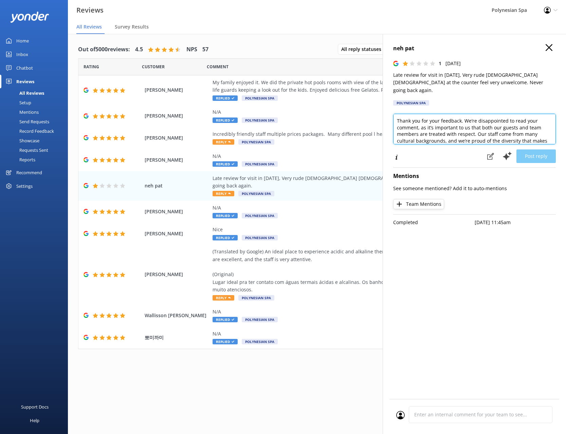
scroll to position [14, 0]
click at [517, 126] on textarea "Thank you for your feedback. We’re disappointed to read your comment, as it’s i…" at bounding box center [474, 129] width 162 height 31
click at [494, 131] on textarea "Thank you for your feedback. We’re disappointed to read your comment, as it’s i…" at bounding box center [474, 129] width 162 height 31
drag, startPoint x: 475, startPoint y: 128, endPoint x: 475, endPoint y: 123, distance: 4.8
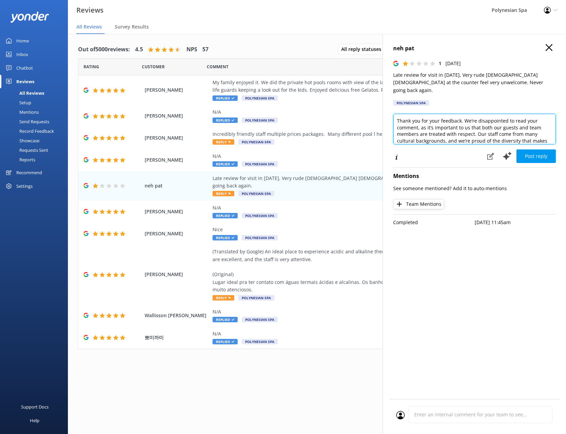
click at [475, 123] on textarea "Thank you for your feedback. We’re disappointed to read your comment, as it’s i…" at bounding box center [474, 129] width 162 height 31
paste textarea "care and amazing"
type textarea "Thank you for your feedback. We’re disappointed to read your comment, as it’s i…"
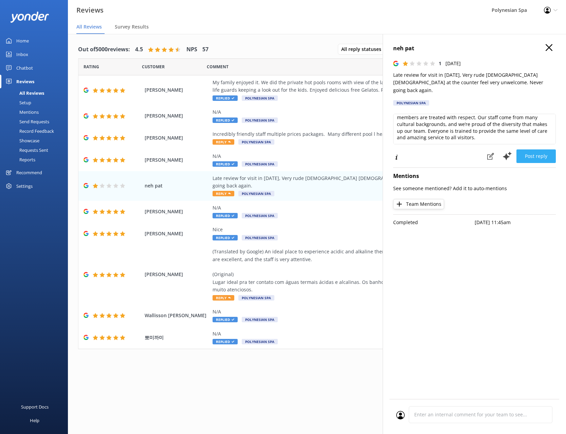
click at [527, 149] on button "Post reply" at bounding box center [535, 156] width 39 height 14
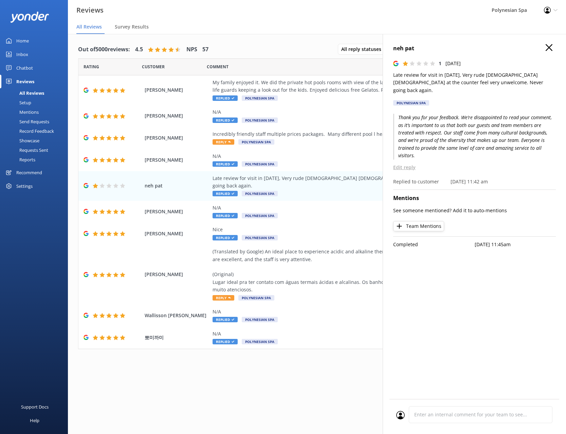
click at [550, 47] on icon "button" at bounding box center [548, 47] width 7 height 7
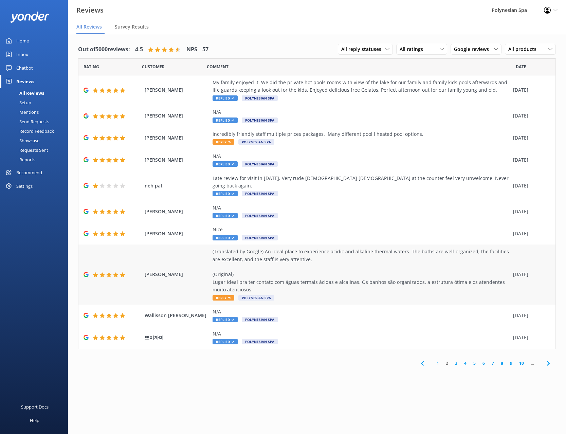
click at [326, 276] on div "(Translated by Google) An ideal place to experience acidic and alkaline thermal…" at bounding box center [360, 270] width 297 height 45
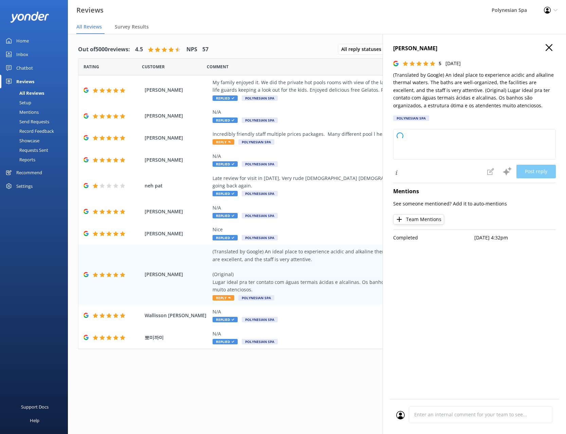
click at [469, 93] on p "(Translated by Google) An ideal place to experience acidic and alkaline thermal…" at bounding box center [474, 90] width 162 height 38
type textarea "Thank you so much for your wonderful review! We’re delighted to hear you enjoye…"
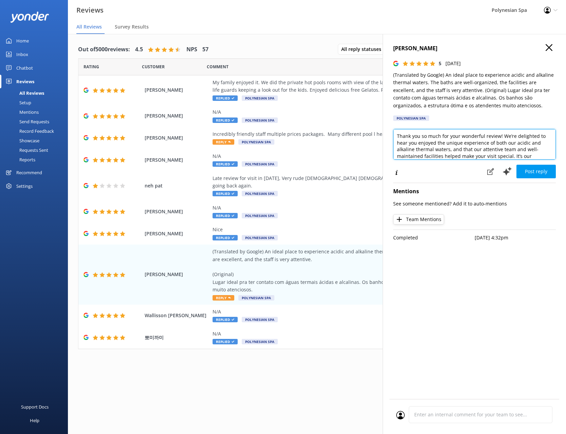
click at [448, 147] on textarea "Thank you so much for your wonderful review! We’re delighted to hear you enjoye…" at bounding box center [474, 144] width 162 height 31
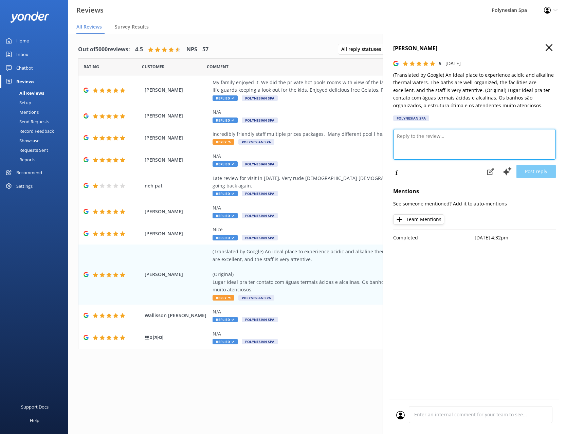
click at [436, 152] on textarea at bounding box center [474, 144] width 162 height 31
click at [436, 145] on textarea at bounding box center [474, 144] width 162 height 31
paste textarea "Thank you for visiting and for sharing such kind feedback. We’re glad you enjoy…"
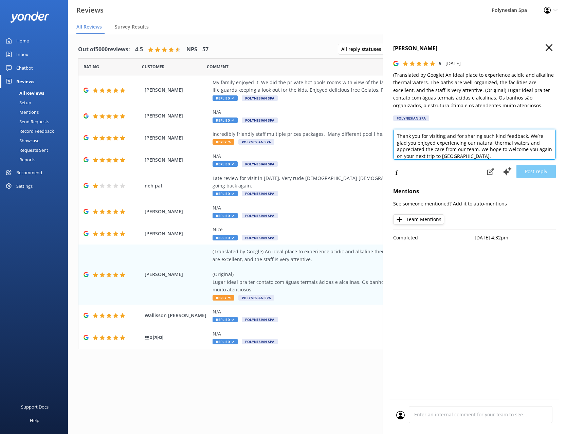
scroll to position [0, 0]
type textarea "Thank you for visiting and for sharing such kind feedback. We’re glad you enjoy…"
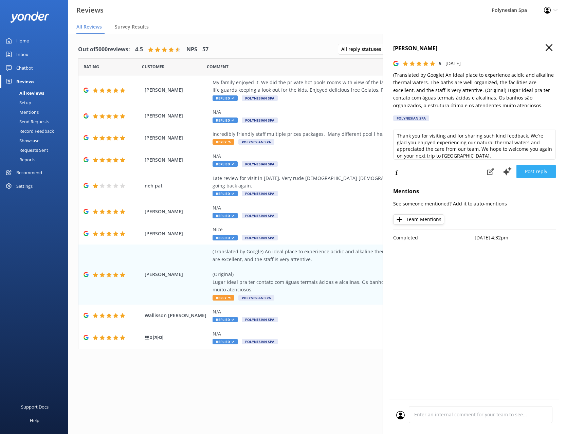
click at [540, 167] on button "Post reply" at bounding box center [535, 172] width 39 height 14
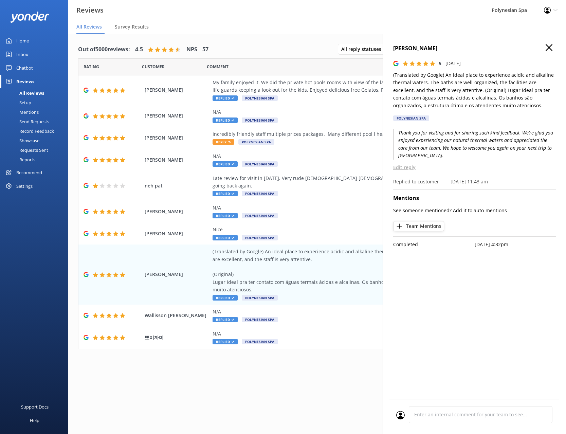
click at [547, 46] on icon "button" at bounding box center [548, 47] width 7 height 7
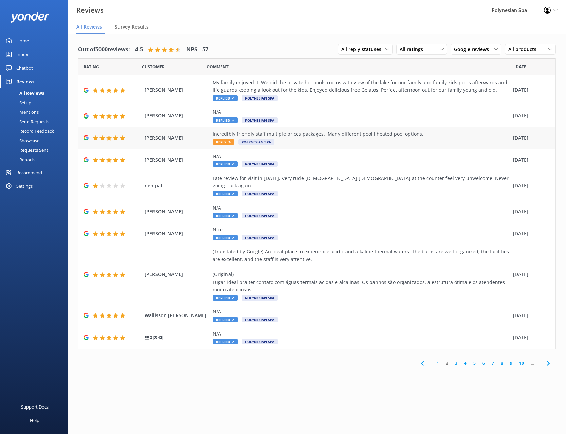
click at [375, 138] on div "Incredibly friendly staff multiple prices packages. Many different pool l heate…" at bounding box center [360, 137] width 297 height 15
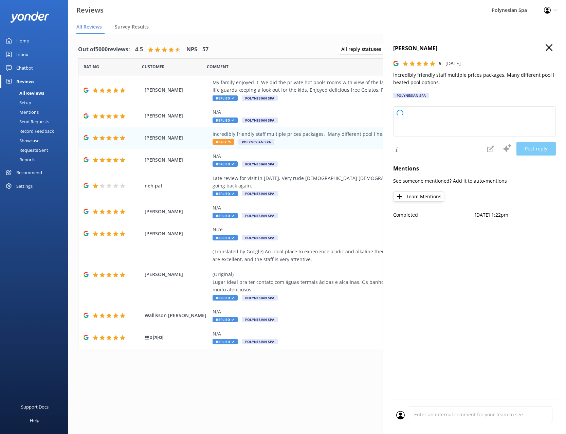
click at [471, 77] on p "Incredibly friendly staff multiple prices packages. Many different pool l heate…" at bounding box center [474, 78] width 162 height 15
type textarea "Thank you so much for your wonderful review! We’re delighted to hear you enjoye…"
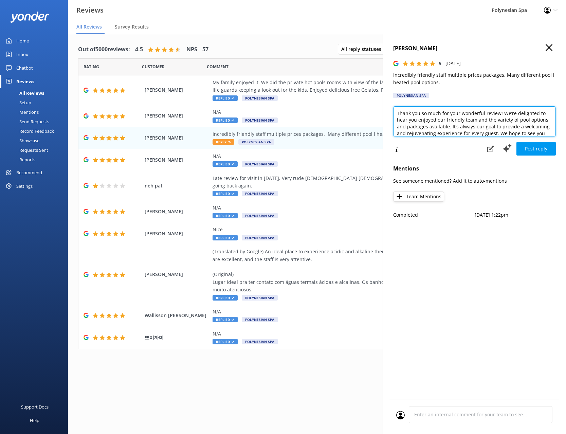
click at [426, 123] on textarea "Thank you so much for your wonderful review! We’re delighted to hear you enjoye…" at bounding box center [474, 121] width 162 height 31
click at [458, 122] on textarea "Thank you so much for your wonderful review! We’re delighted to hear you enjoye…" at bounding box center [474, 121] width 162 height 31
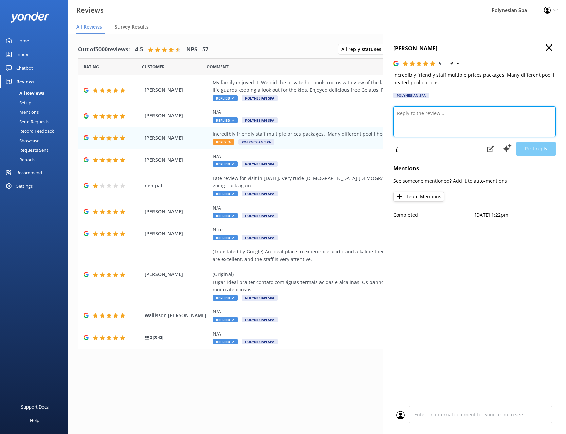
paste textarea
click at [416, 125] on textarea at bounding box center [474, 121] width 162 height 31
paste textarea "Thank you for sharing your experience. We appreciate your kind words about our …"
type textarea "Thank you for sharing your experience. We appreciate your kind words about our …"
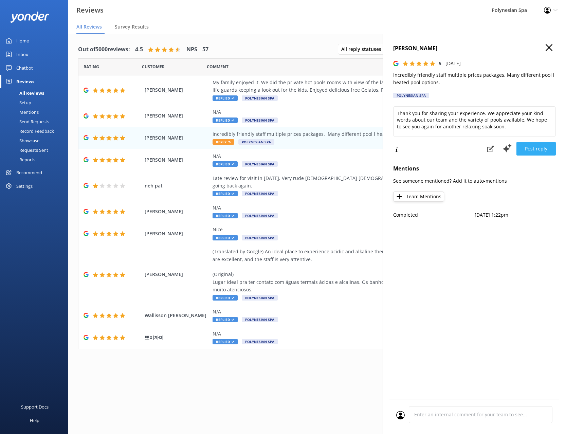
click at [536, 142] on button "Post reply" at bounding box center [535, 149] width 39 height 14
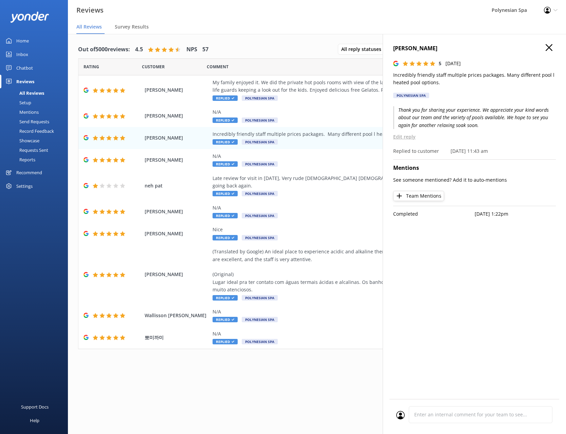
click at [548, 45] on icon "button" at bounding box center [548, 47] width 7 height 7
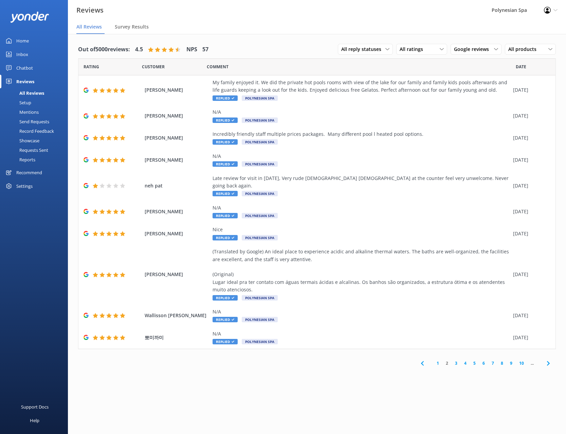
click at [455, 360] on link "3" at bounding box center [455, 363] width 9 height 6
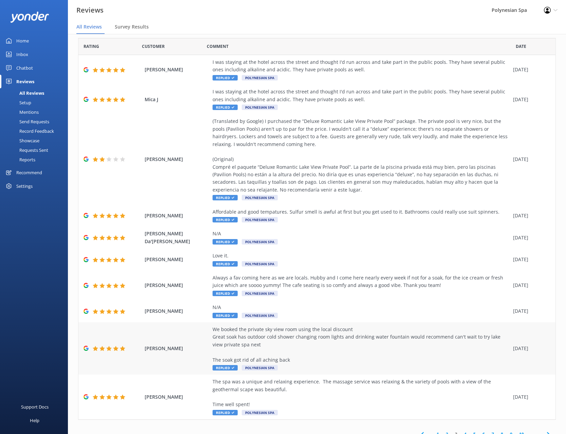
scroll to position [28, 0]
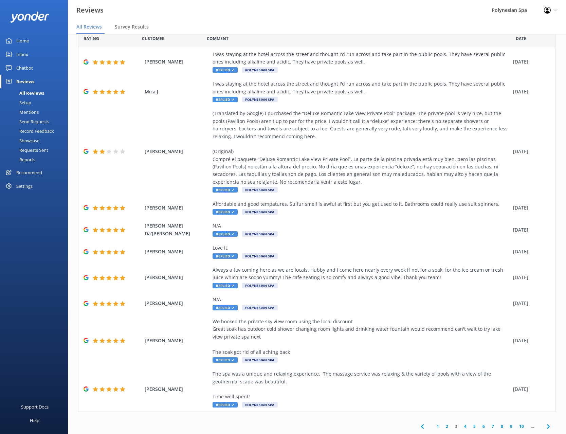
click at [439, 426] on link "1" at bounding box center [437, 426] width 9 height 6
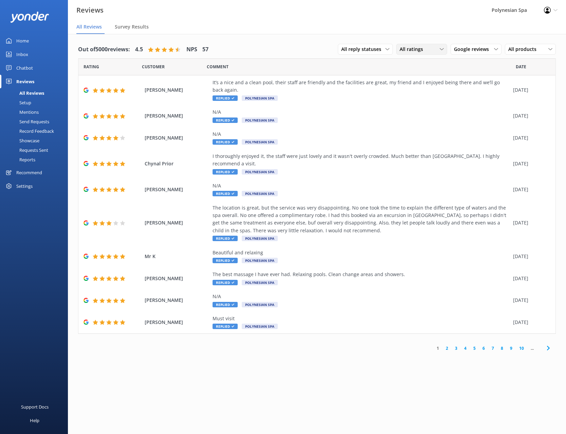
click at [397, 51] on div "All ratings All ratings Promoters Passives Detractors" at bounding box center [421, 49] width 51 height 11
click at [470, 51] on span "Google reviews" at bounding box center [473, 48] width 39 height 7
click at [472, 63] on div "All sources" at bounding box center [464, 63] width 21 height 7
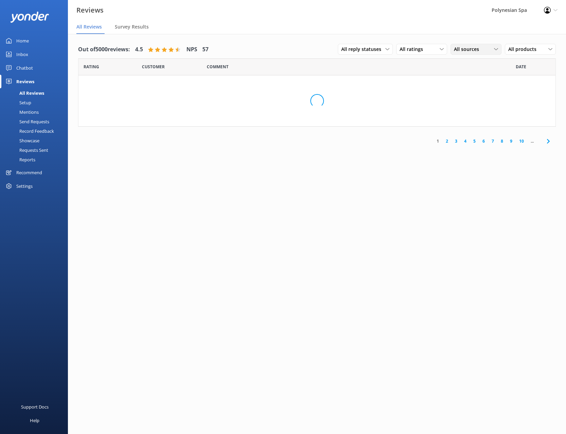
click at [473, 49] on span "All sources" at bounding box center [468, 48] width 29 height 7
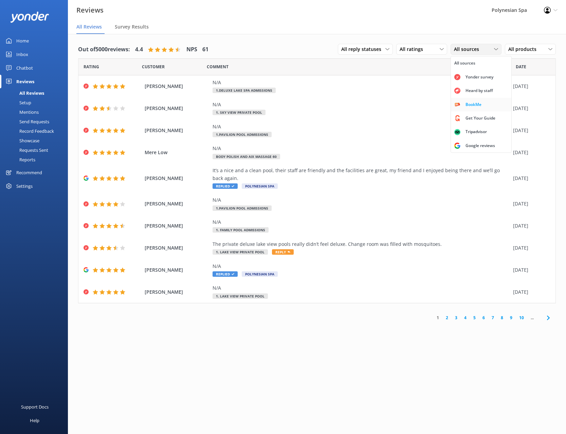
click at [478, 103] on div "BookMe" at bounding box center [473, 104] width 26 height 7
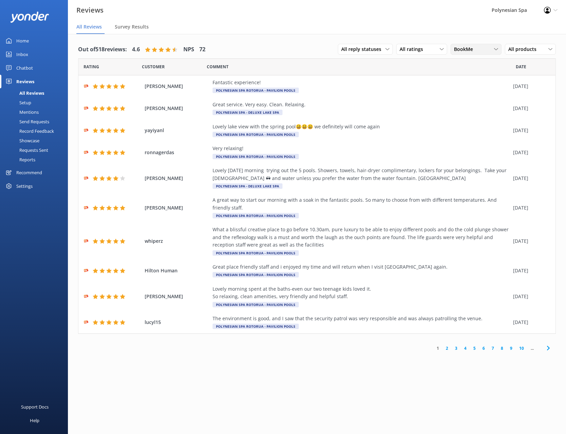
click at [474, 49] on span "BookMe" at bounding box center [465, 48] width 23 height 7
click at [480, 116] on div "Get Your Guide" at bounding box center [480, 118] width 40 height 7
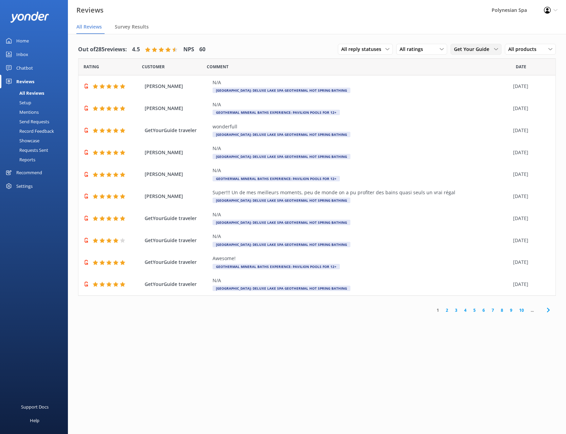
click at [471, 48] on span "Get Your Guide" at bounding box center [473, 48] width 39 height 7
click at [476, 131] on div "Tripadvisor" at bounding box center [476, 131] width 32 height 7
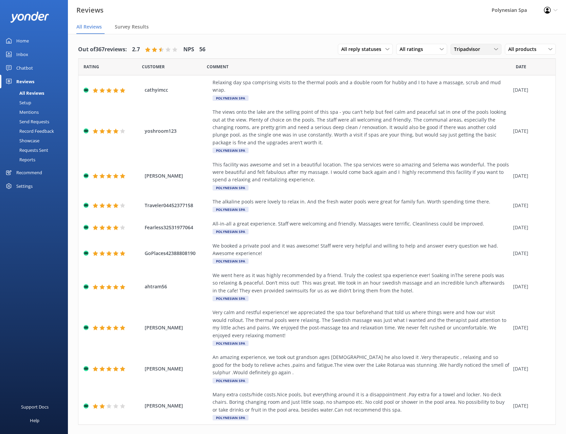
click at [467, 47] on span "Tripadvisor" at bounding box center [469, 48] width 30 height 7
click at [480, 90] on div "Heard by staff" at bounding box center [479, 90] width 38 height 7
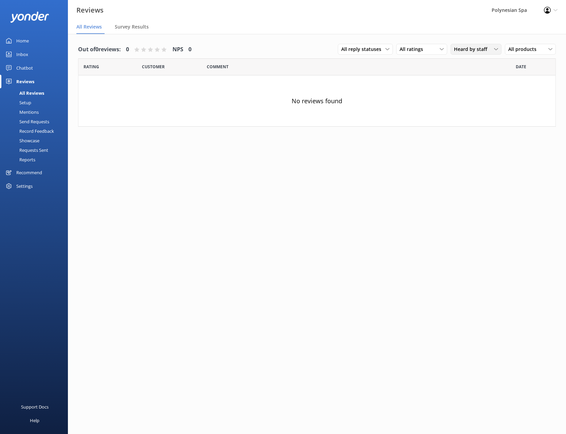
click at [476, 46] on span "Heard by staff" at bounding box center [472, 48] width 37 height 7
click at [473, 64] on div "All sources" at bounding box center [464, 63] width 21 height 7
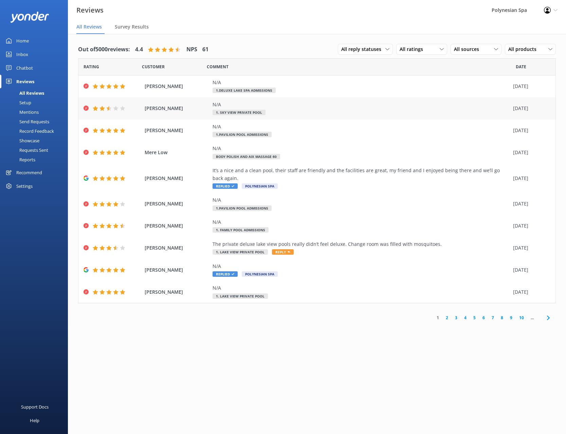
click at [122, 110] on use at bounding box center [122, 108] width 5 height 5
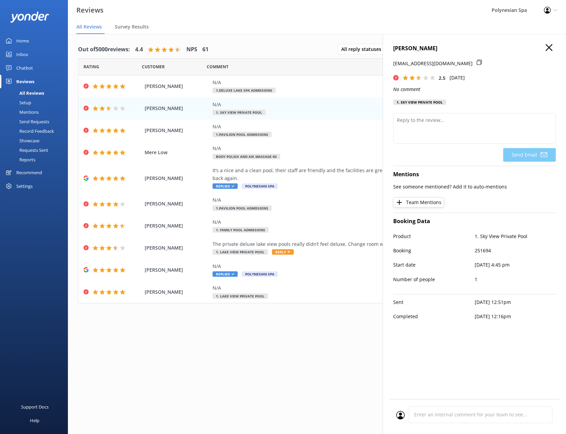
click at [549, 48] on use "button" at bounding box center [548, 47] width 7 height 7
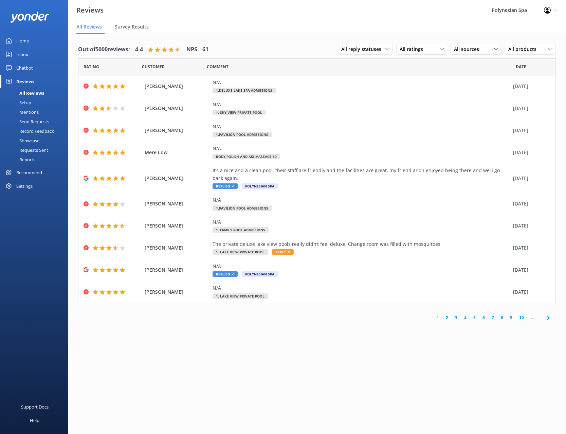
click at [447, 317] on link "2" at bounding box center [446, 317] width 9 height 6
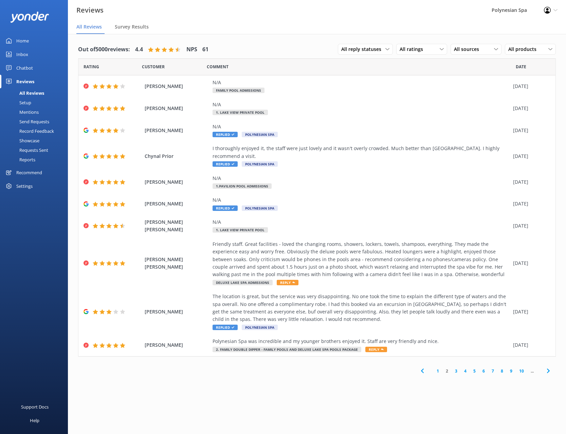
click at [455, 372] on link "3" at bounding box center [455, 370] width 9 height 6
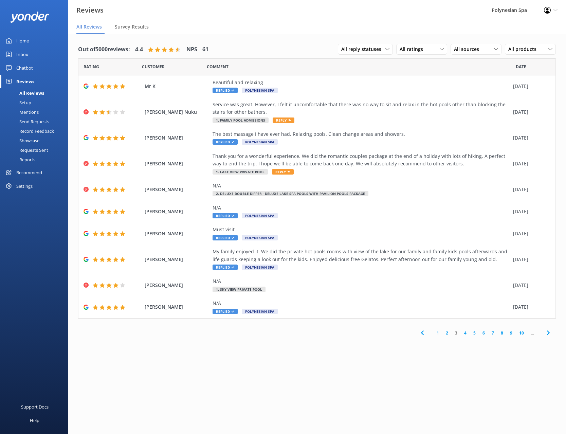
click at [438, 332] on link "1" at bounding box center [437, 332] width 9 height 6
